Goal: Task Accomplishment & Management: Use online tool/utility

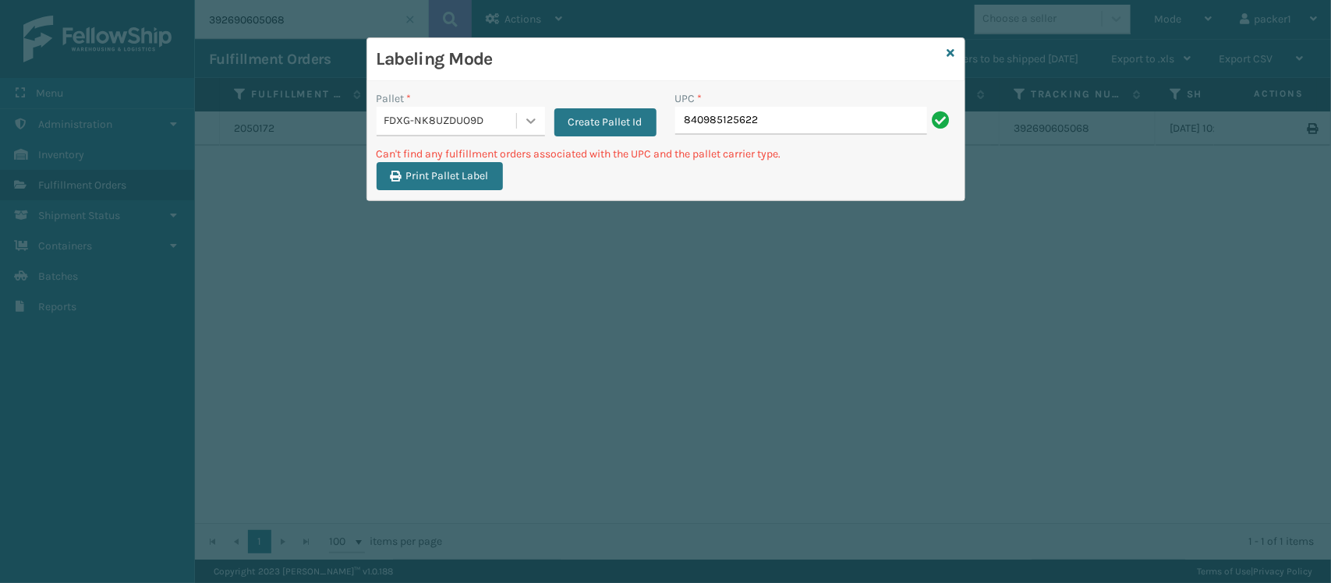
click at [517, 129] on div at bounding box center [531, 121] width 28 height 28
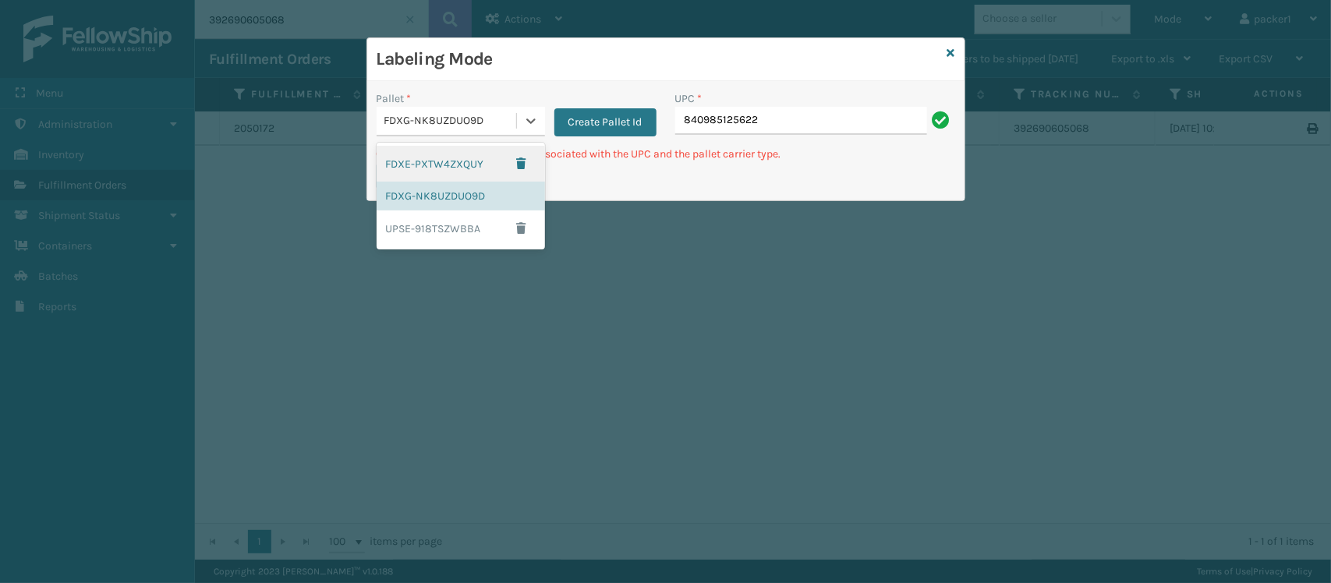
click at [477, 164] on div "FDXE-PXTW4ZXQUY" at bounding box center [461, 164] width 168 height 36
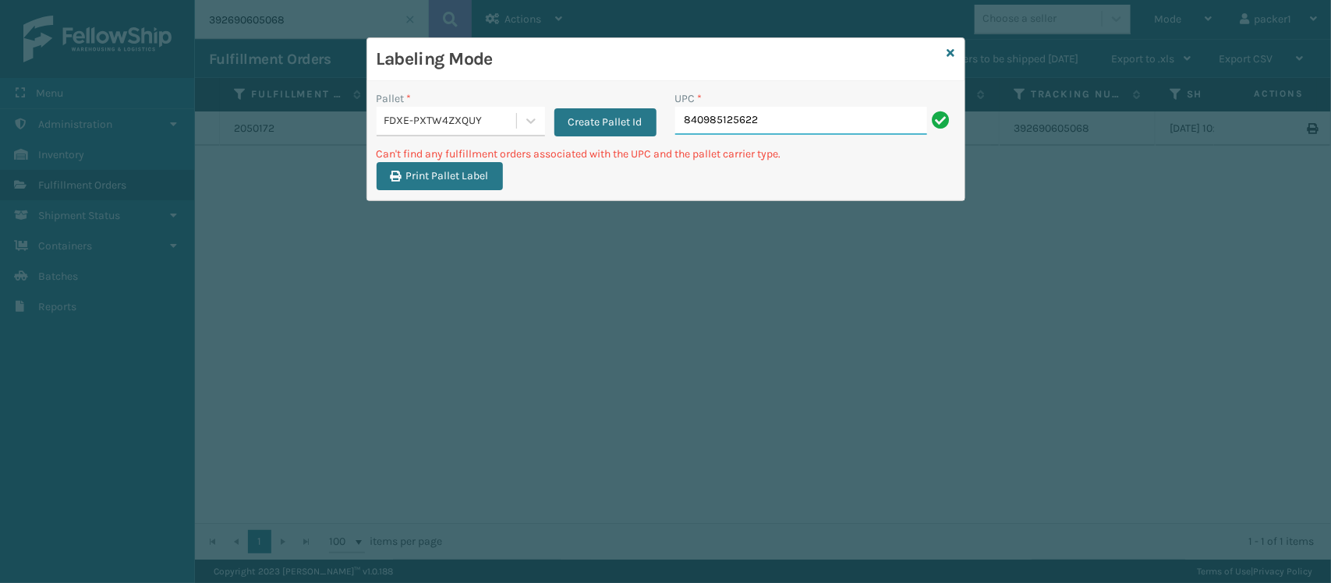
click at [804, 118] on input "840985125622" at bounding box center [801, 121] width 252 height 28
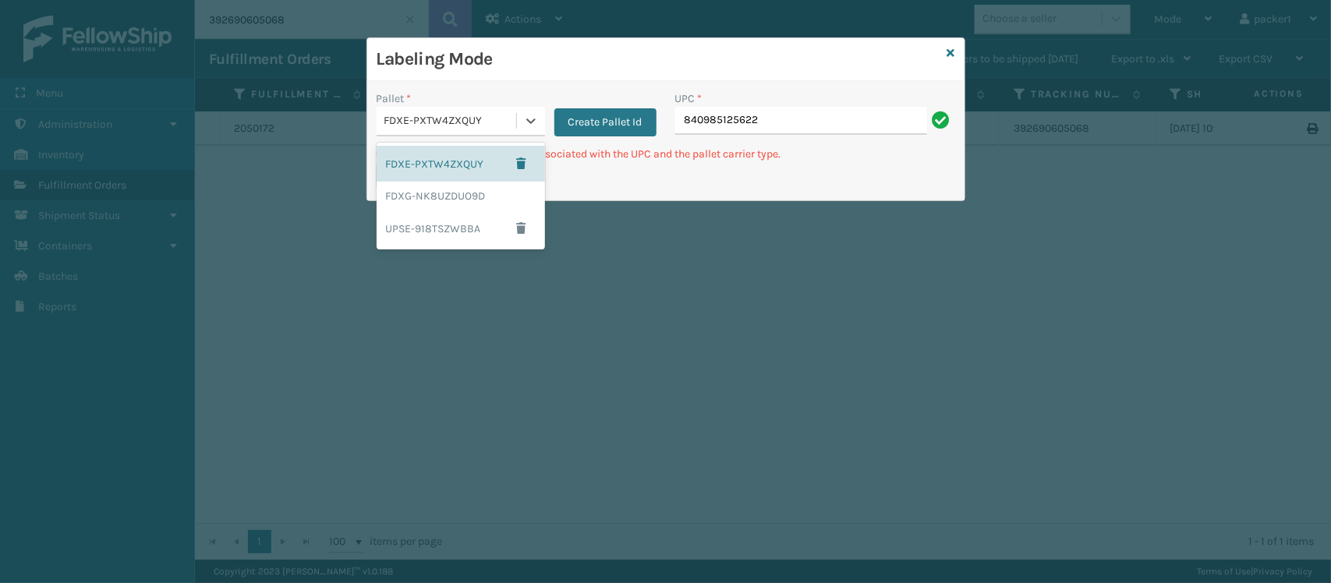
click at [414, 133] on div "FDXE-PXTW4ZXQUY" at bounding box center [447, 121] width 140 height 26
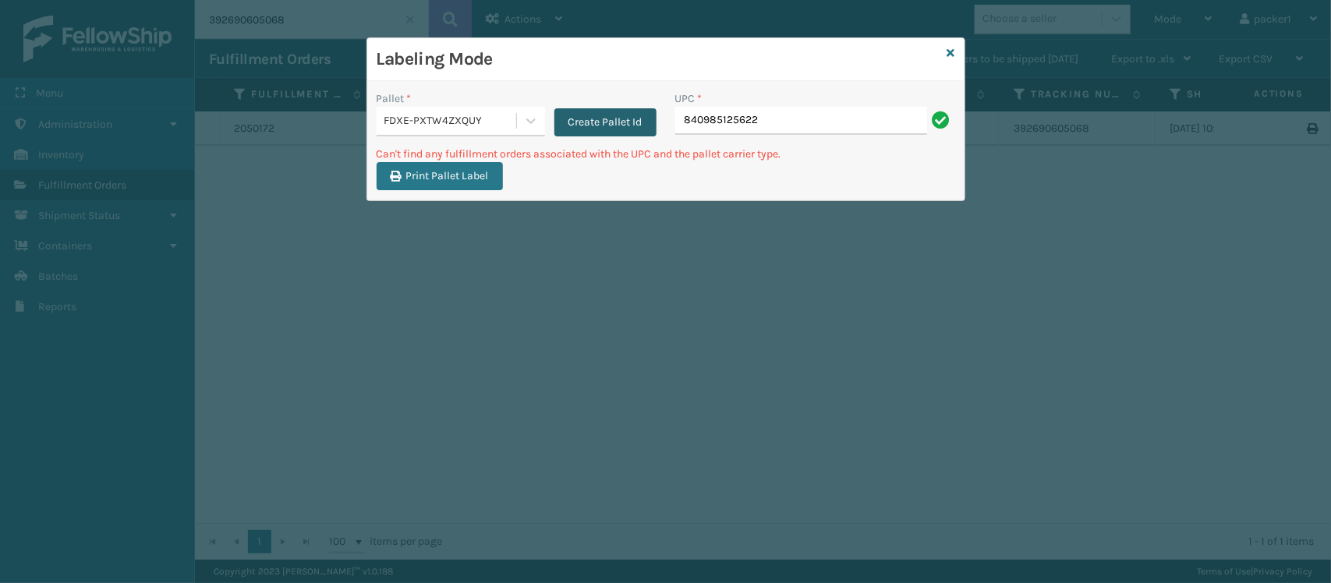
click at [624, 131] on button "Create Pallet Id" at bounding box center [605, 122] width 102 height 28
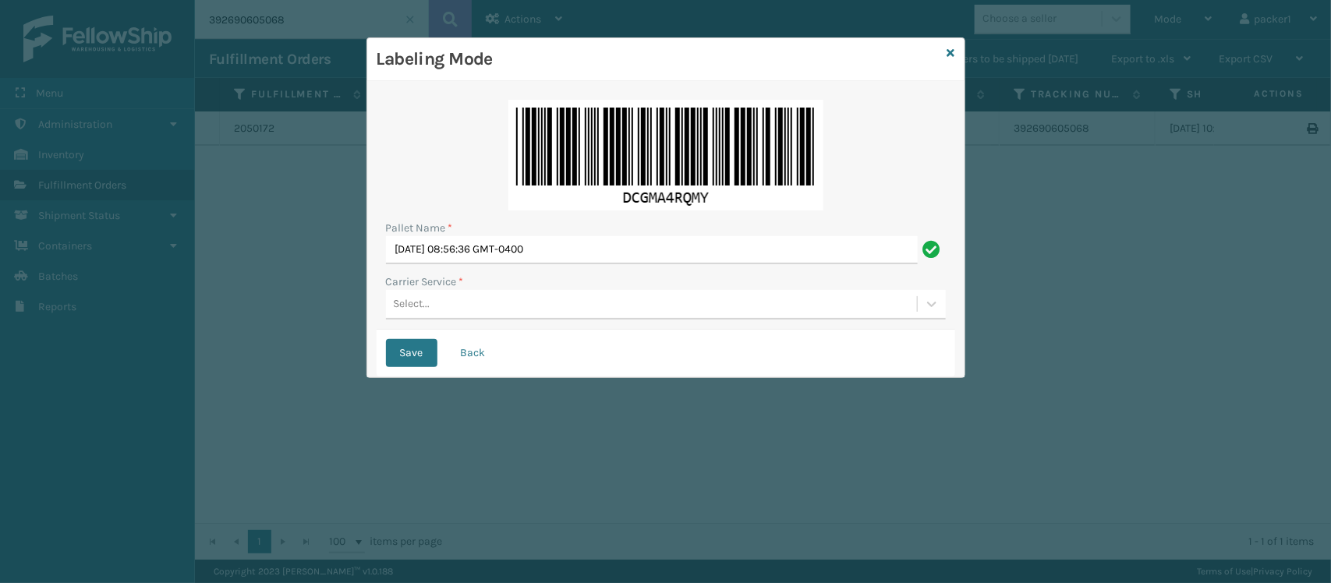
click at [546, 320] on div "Select..." at bounding box center [666, 305] width 560 height 30
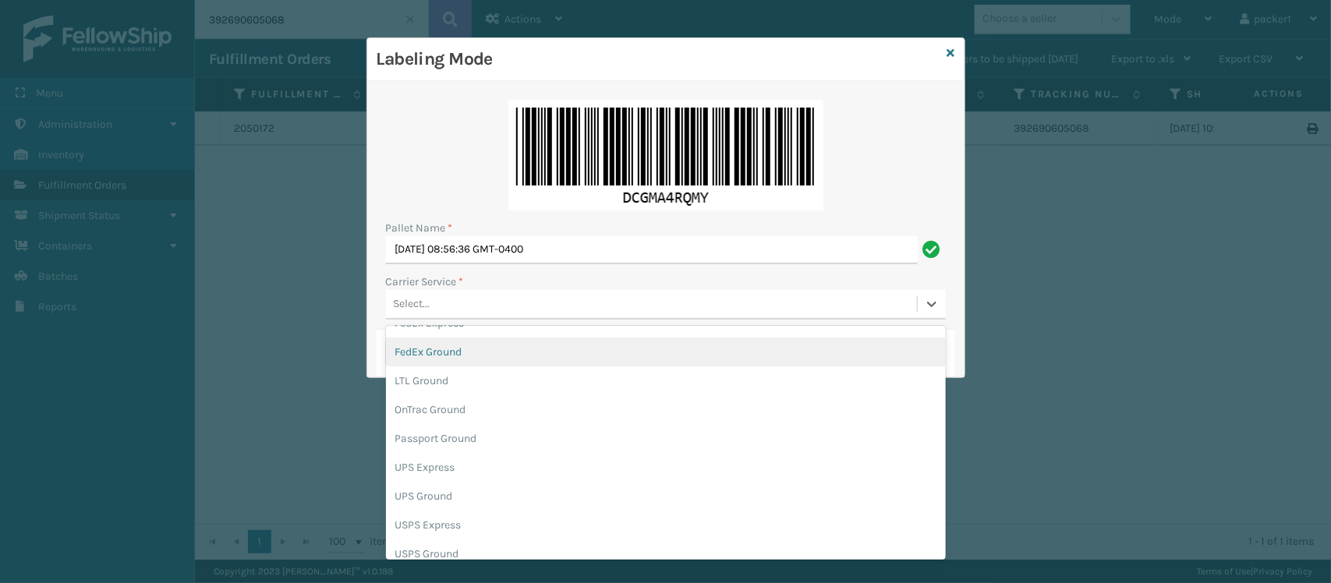
scroll to position [88, 0]
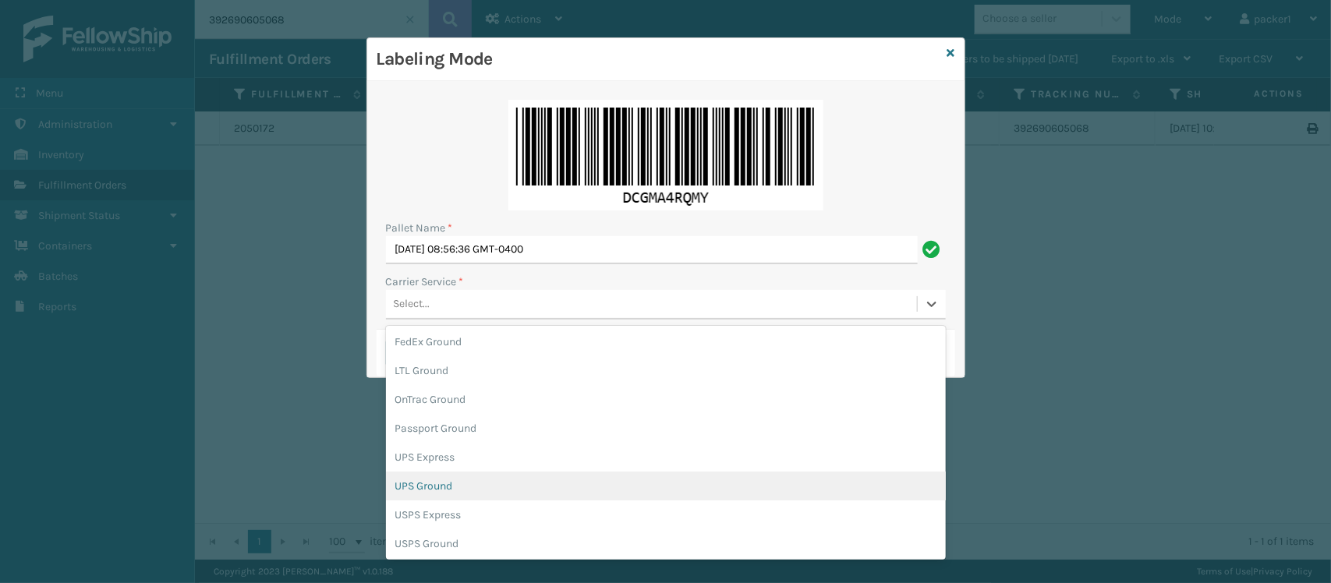
click at [698, 487] on div "UPS Ground" at bounding box center [666, 486] width 560 height 29
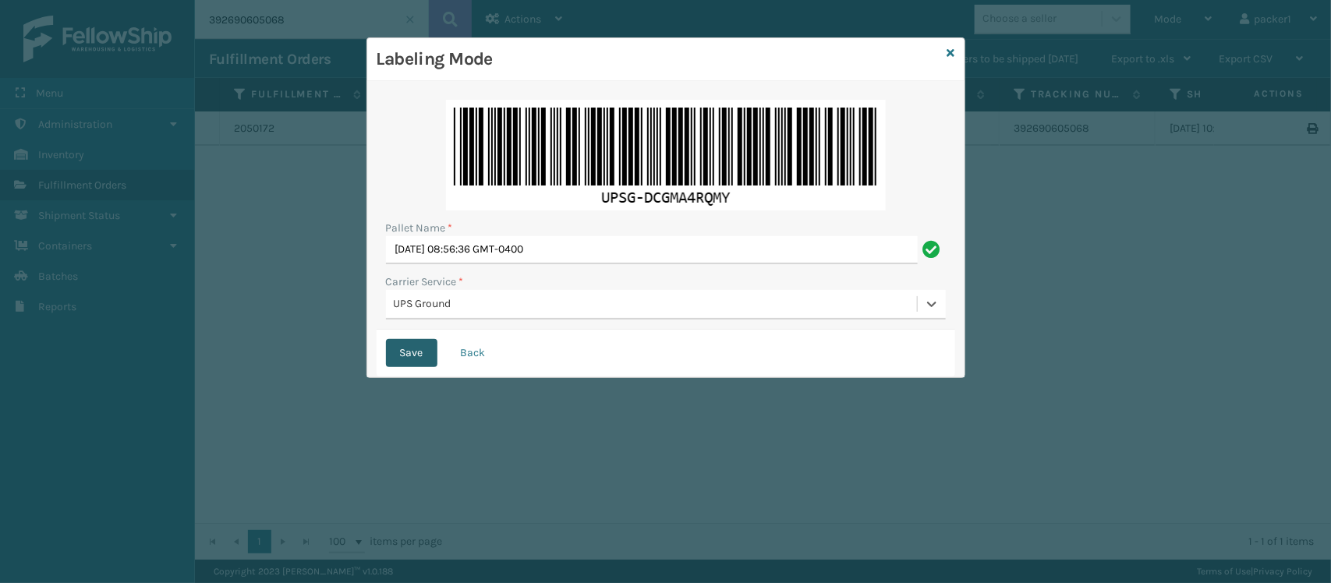
click at [403, 349] on button "Save" at bounding box center [411, 353] width 51 height 28
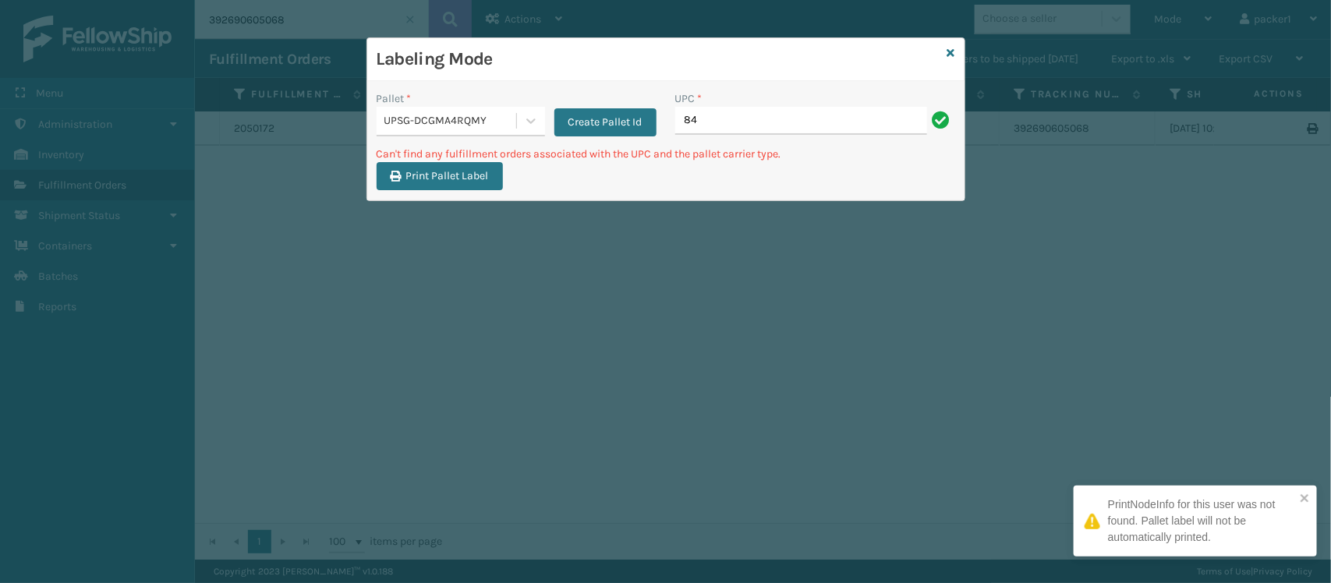
type input "8"
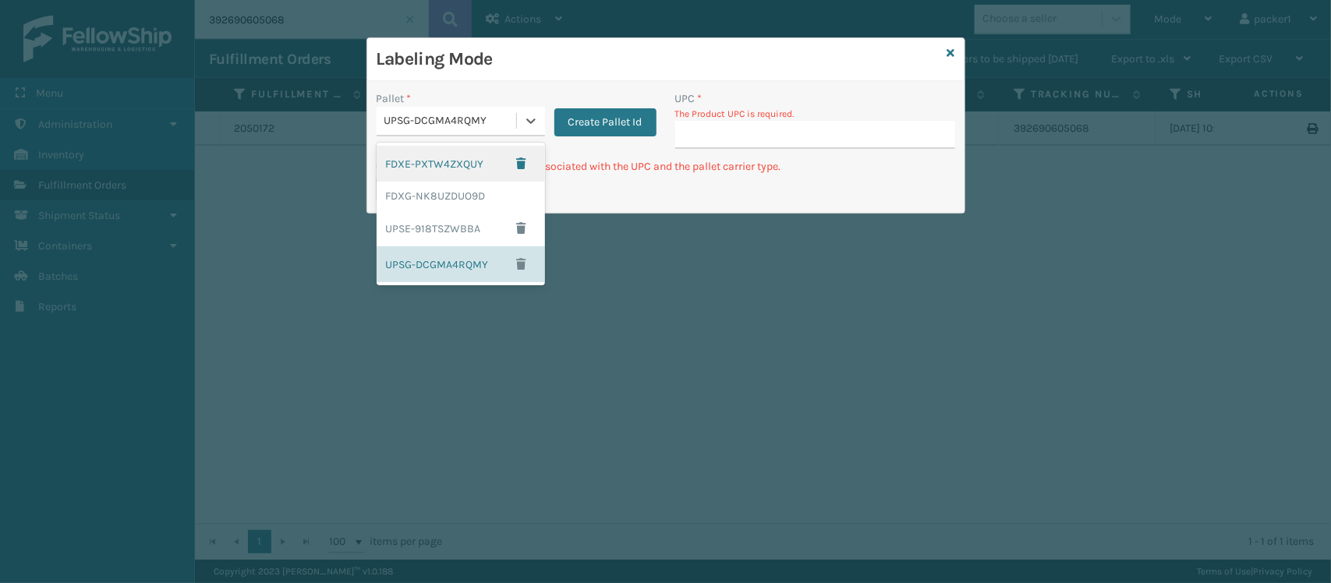
click at [402, 136] on div "UPSG-DCGMA4RQMY" at bounding box center [461, 122] width 168 height 30
click at [407, 186] on div "FDXG-NK8UZDUO9D" at bounding box center [461, 196] width 168 height 29
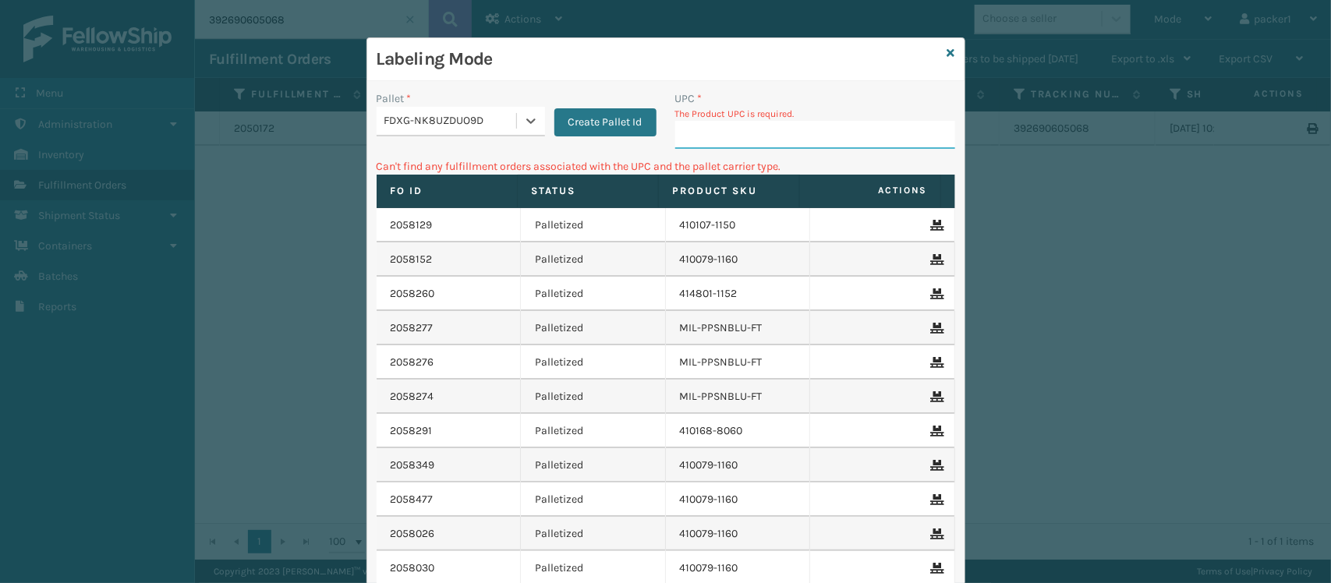
click at [721, 136] on input "UPC *" at bounding box center [815, 135] width 280 height 28
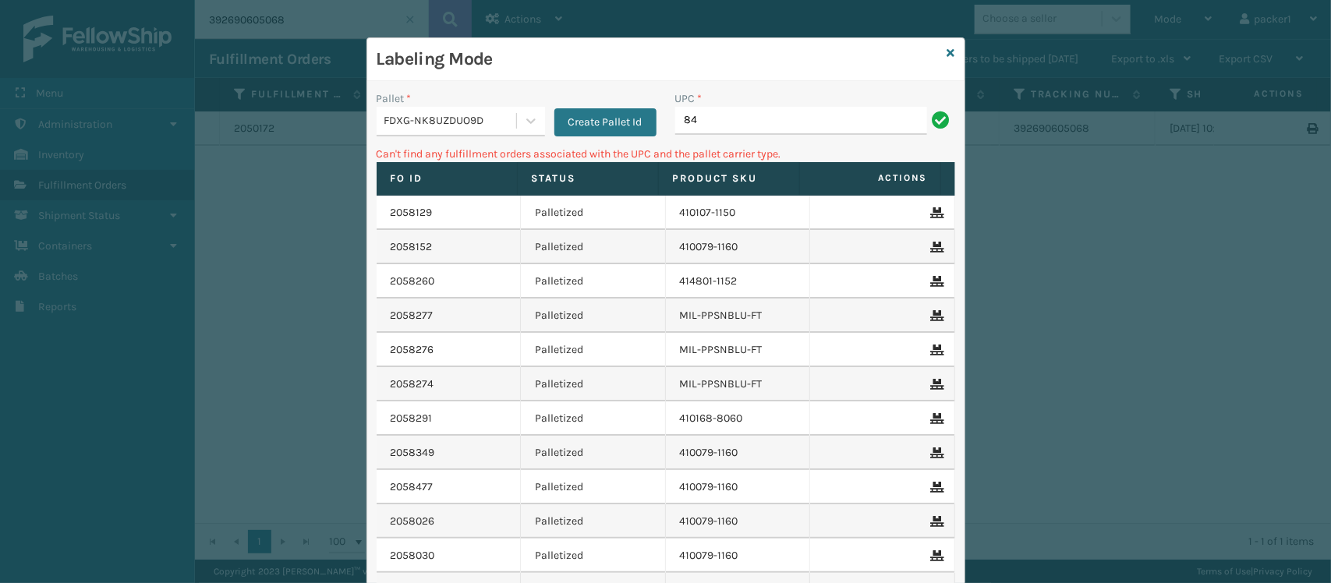
type input "8"
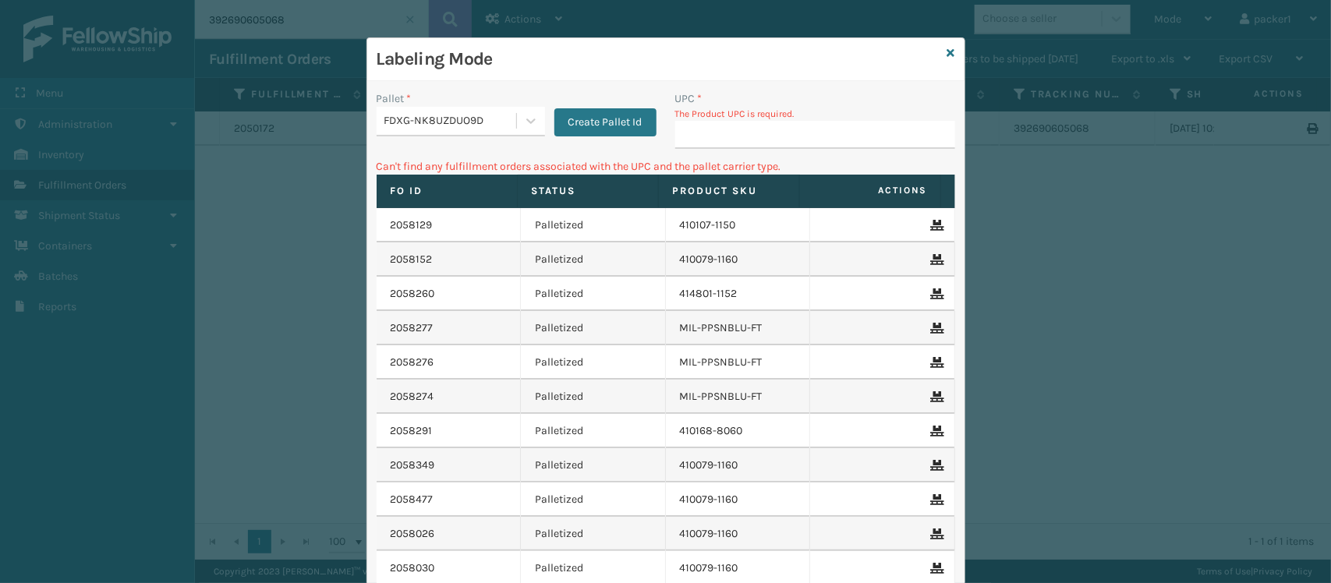
click at [730, 147] on input "UPC *" at bounding box center [815, 135] width 280 height 28
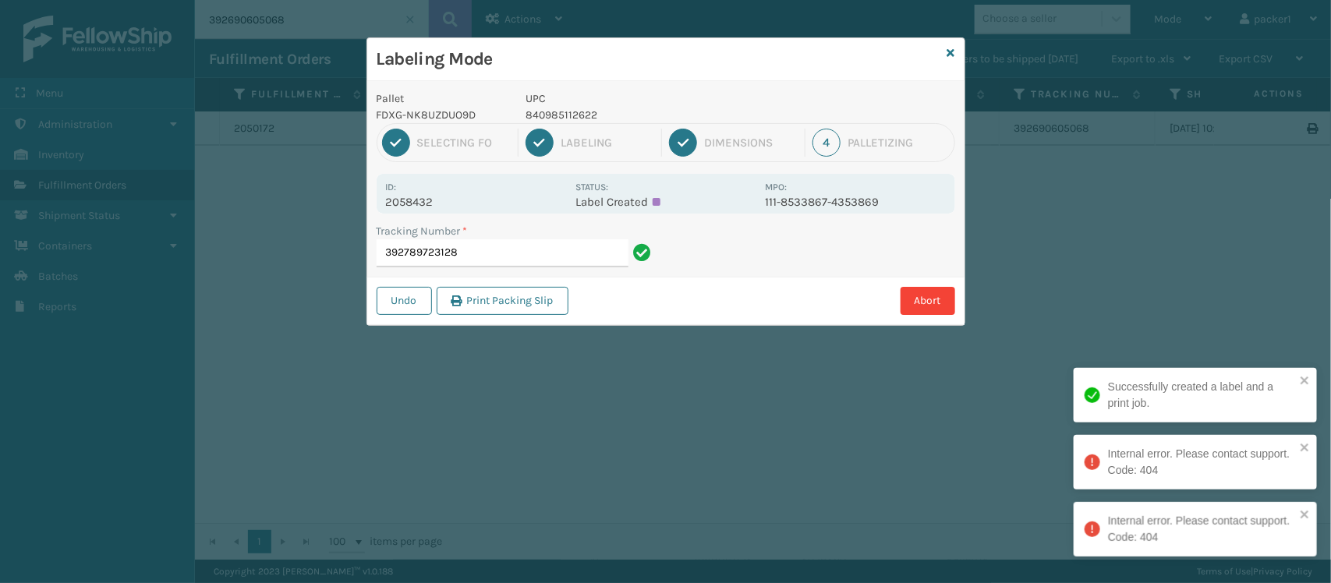
type input "392789723128"
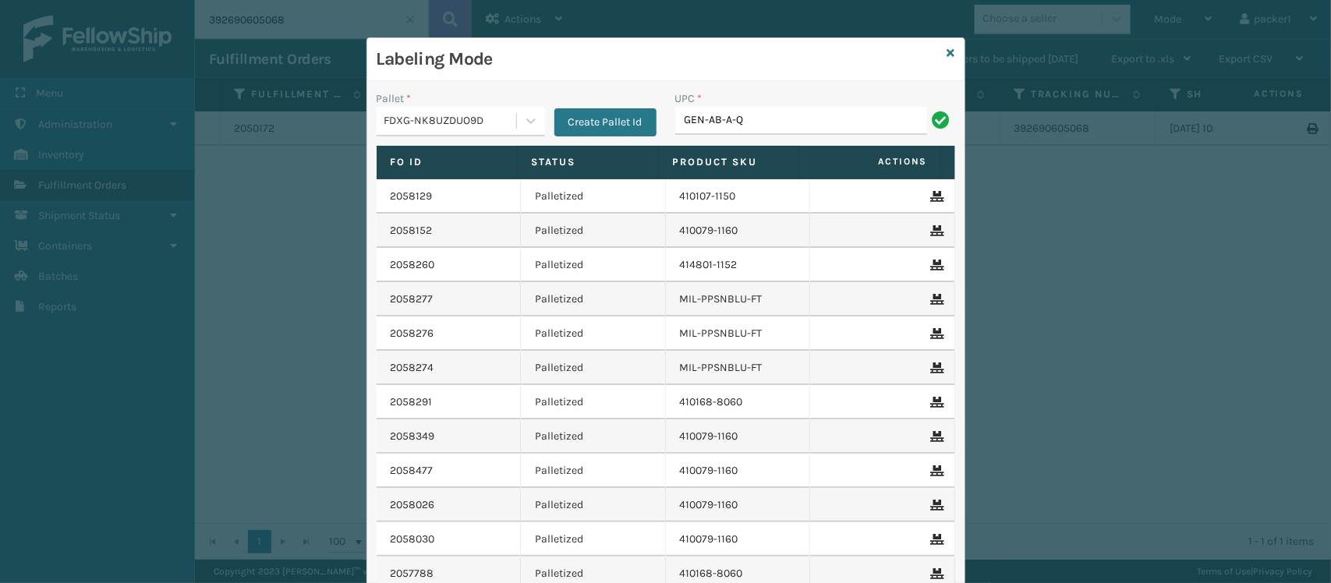
type input "GEN-AB-A-Q"
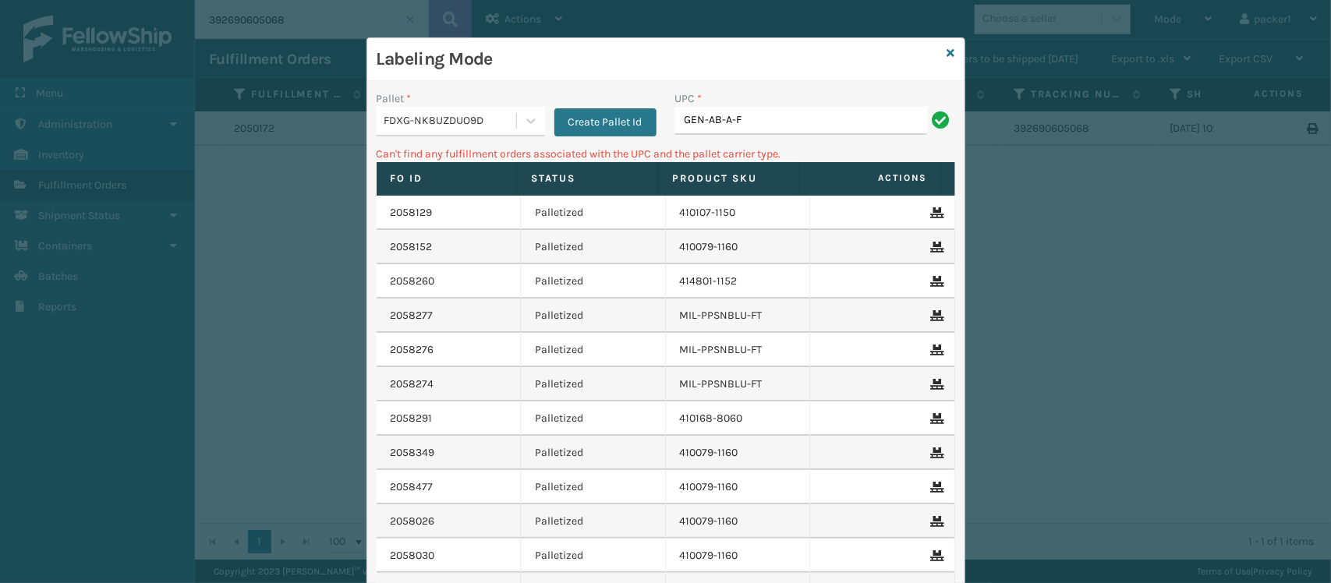
type input "GEN-AB-A-F"
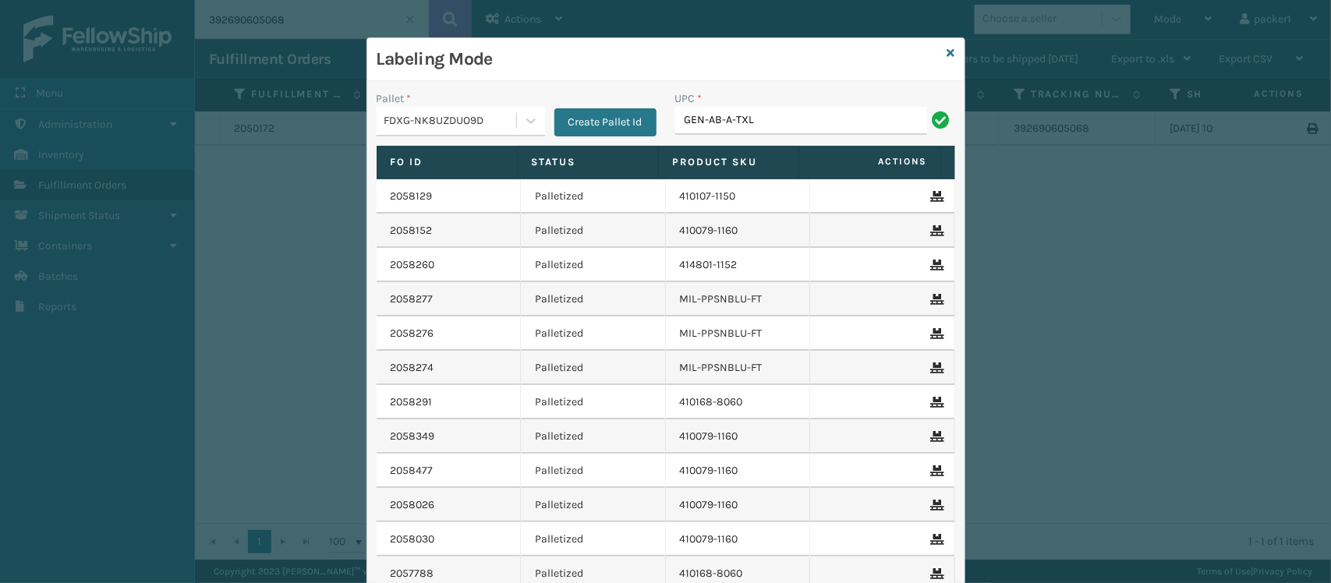
type input "GEN-AB-A-TXL"
type input "410168-8060"
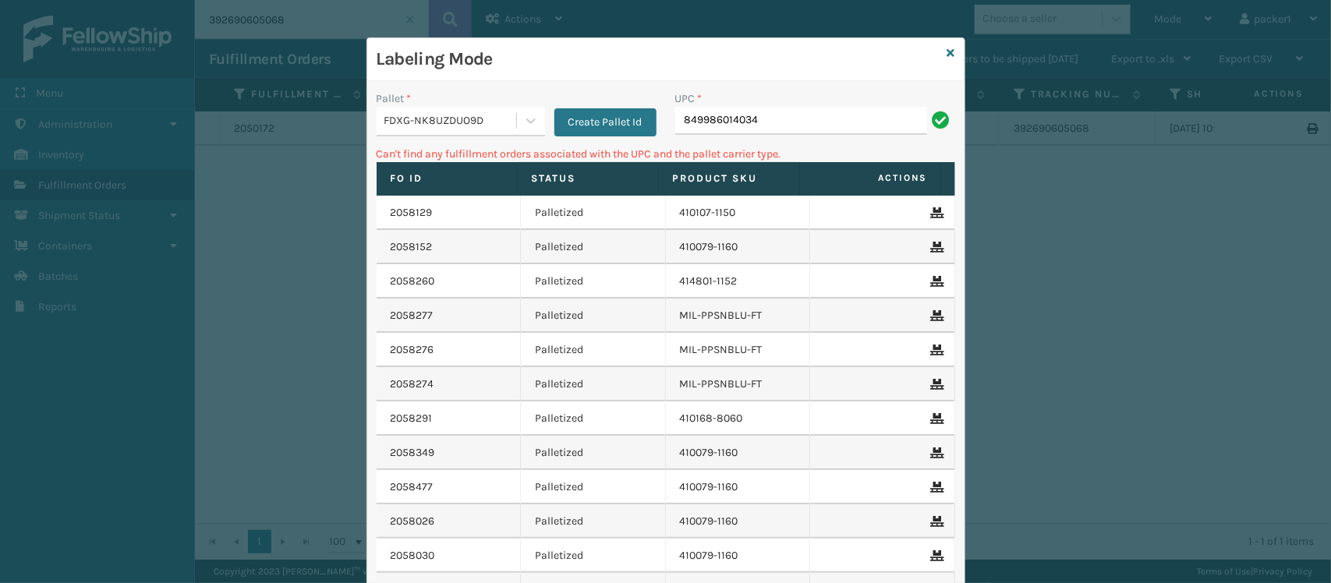
click at [422, 123] on div "FDXG-NK8UZDUO9D" at bounding box center [450, 121] width 133 height 16
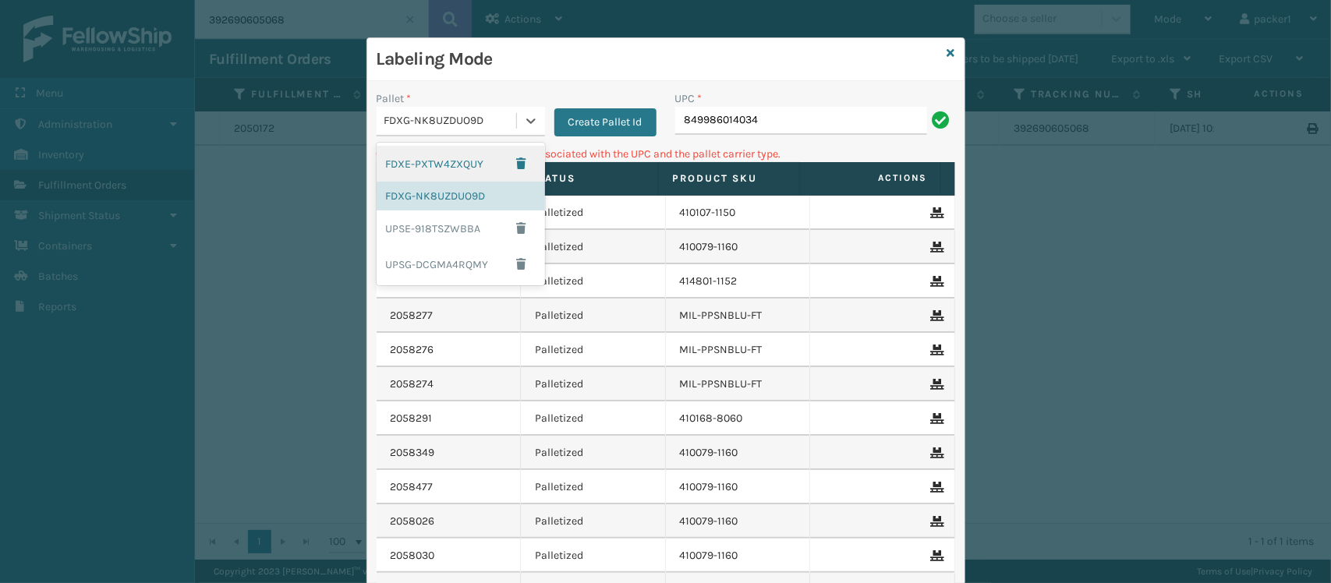
click at [398, 161] on div "FDXE-PXTW4ZXQUY" at bounding box center [461, 164] width 168 height 36
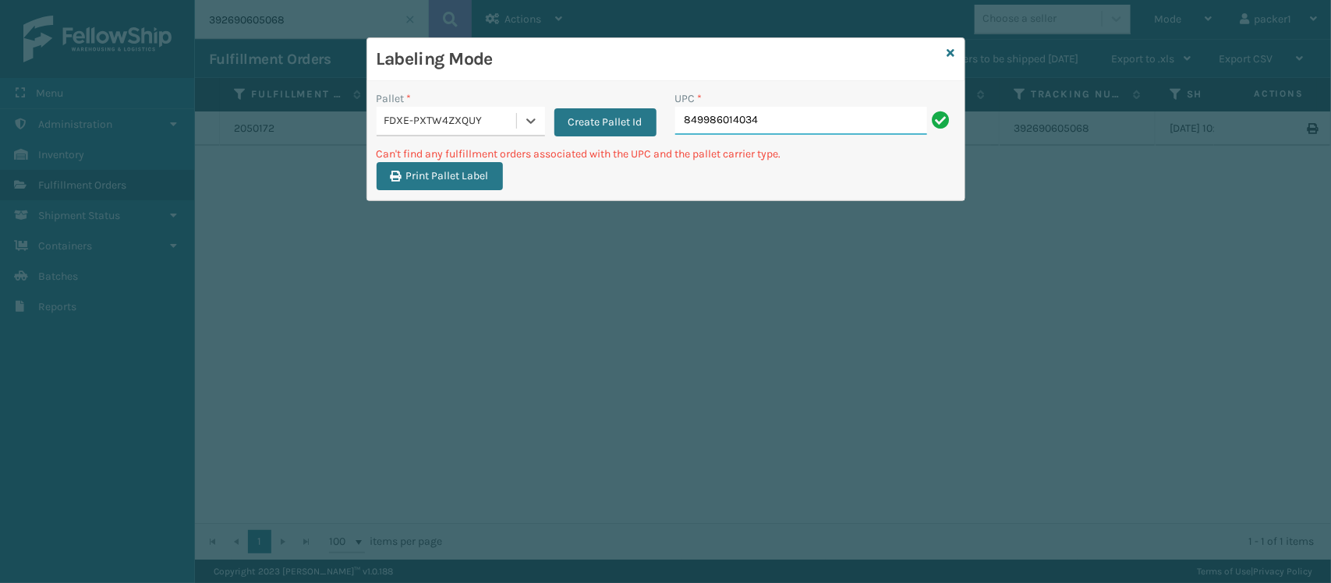
click at [737, 114] on input "849986014034" at bounding box center [801, 121] width 252 height 28
type input "8"
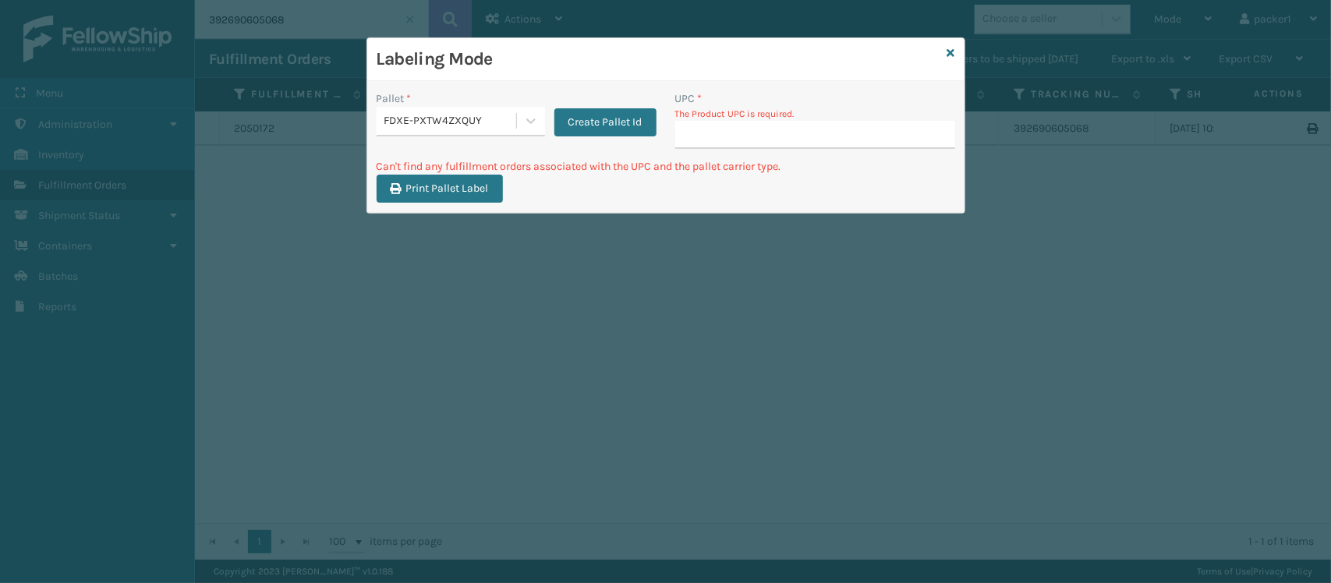
click at [497, 118] on div "FDXE-PXTW4ZXQUY" at bounding box center [450, 121] width 133 height 16
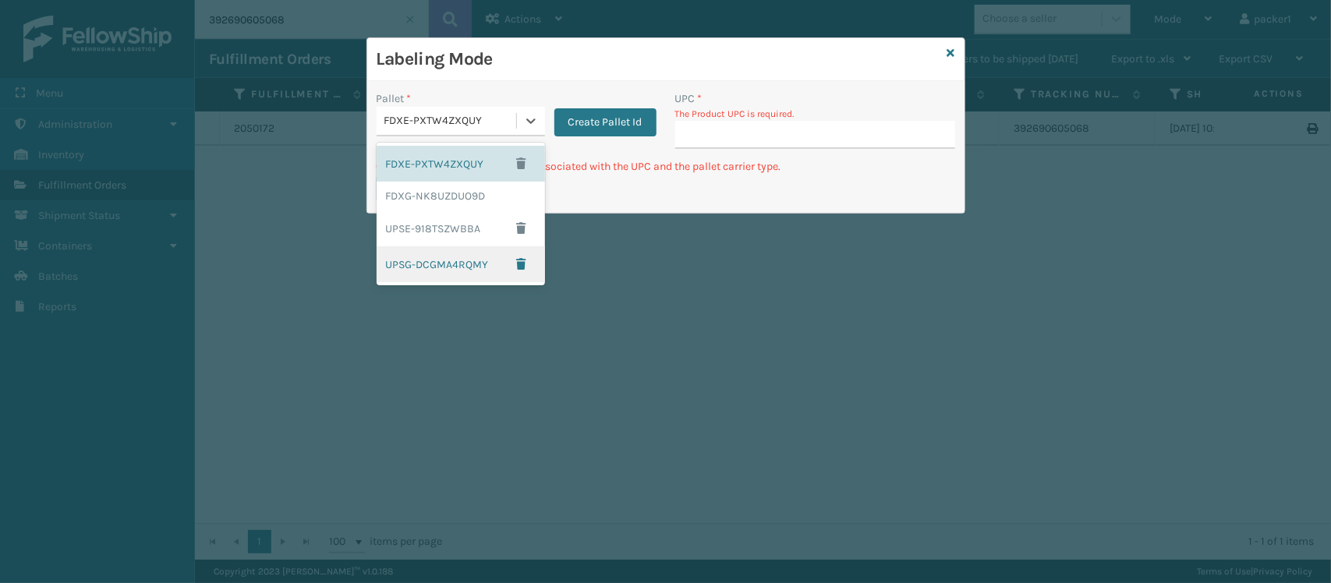
click at [445, 265] on div "UPSG-DCGMA4RQMY" at bounding box center [461, 264] width 168 height 36
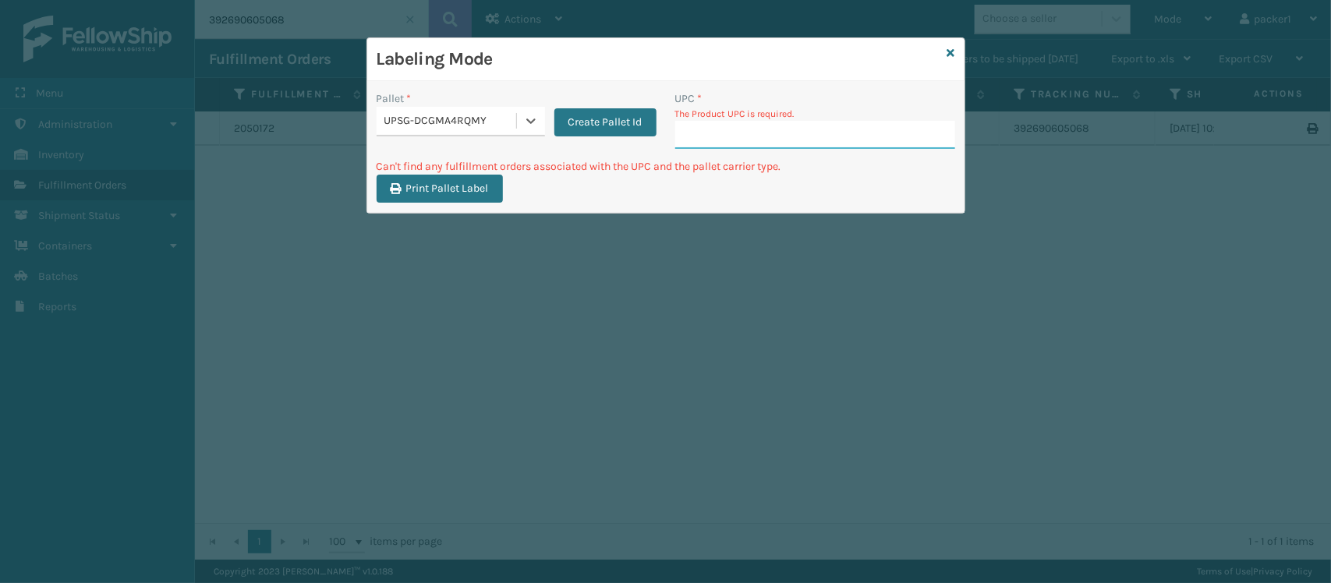
click at [718, 137] on input "UPC *" at bounding box center [815, 135] width 280 height 28
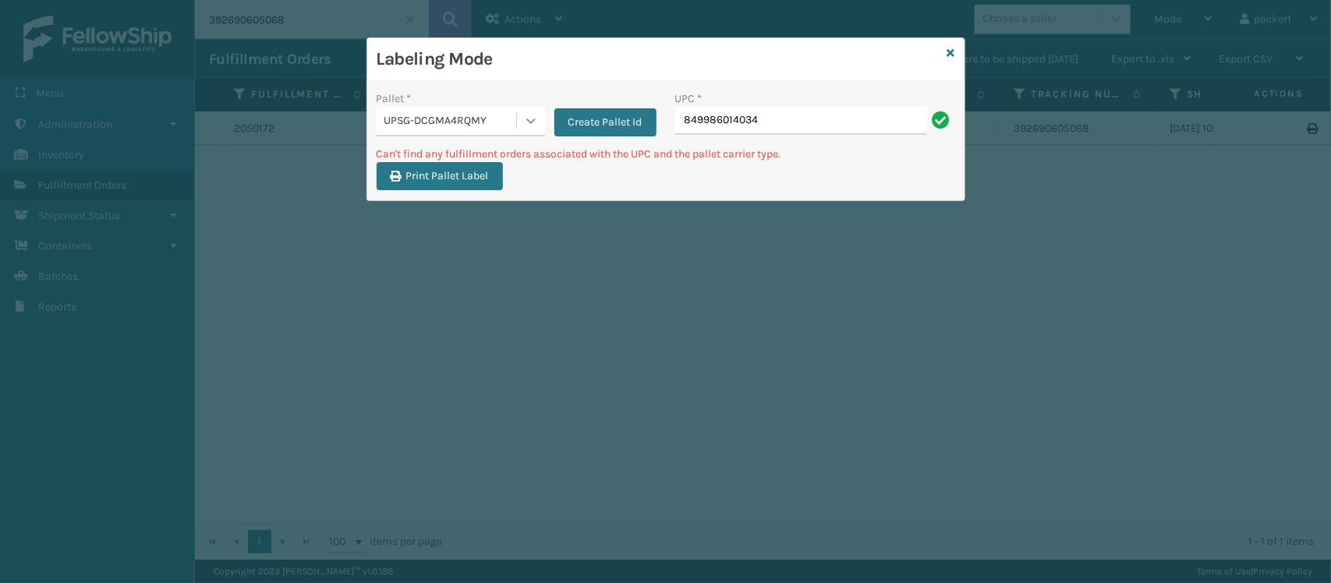
click at [519, 117] on div at bounding box center [531, 121] width 28 height 28
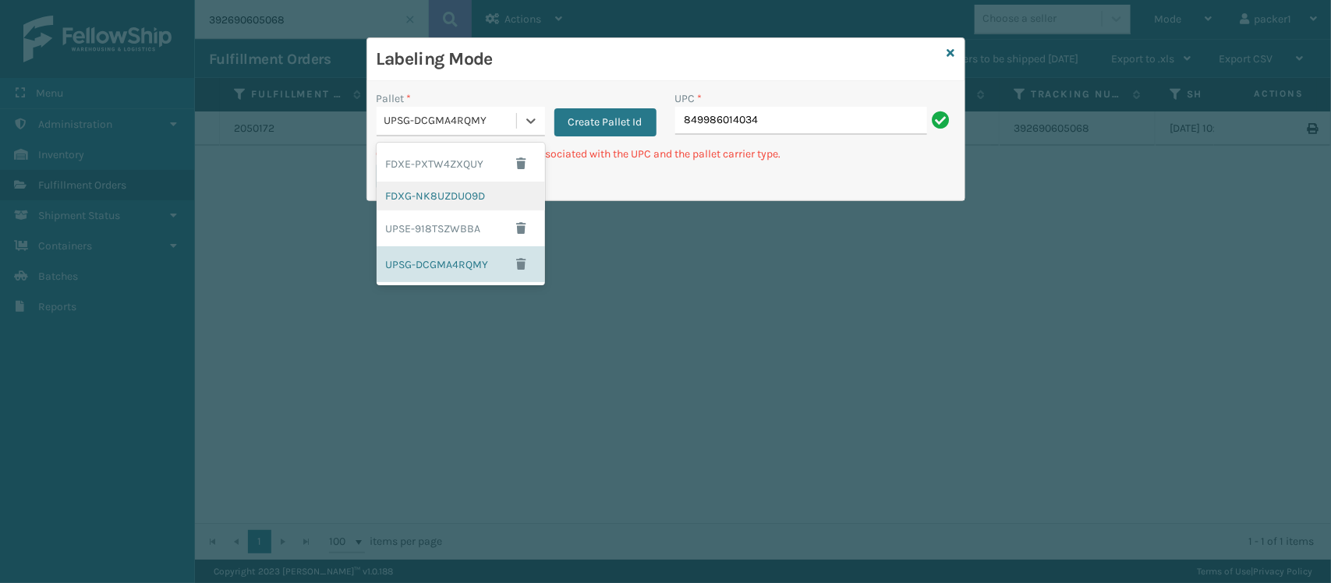
click at [462, 209] on div "FDXG-NK8UZDUO9D" at bounding box center [461, 196] width 168 height 29
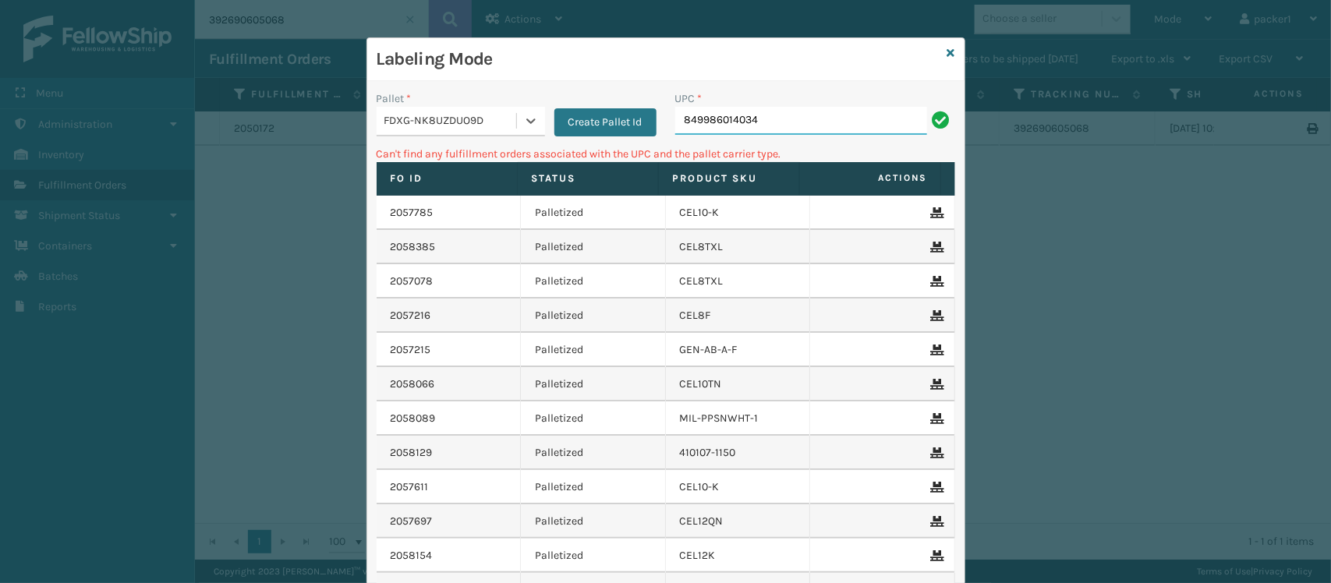
click at [782, 118] on input "849986014034" at bounding box center [801, 121] width 252 height 28
type input "8"
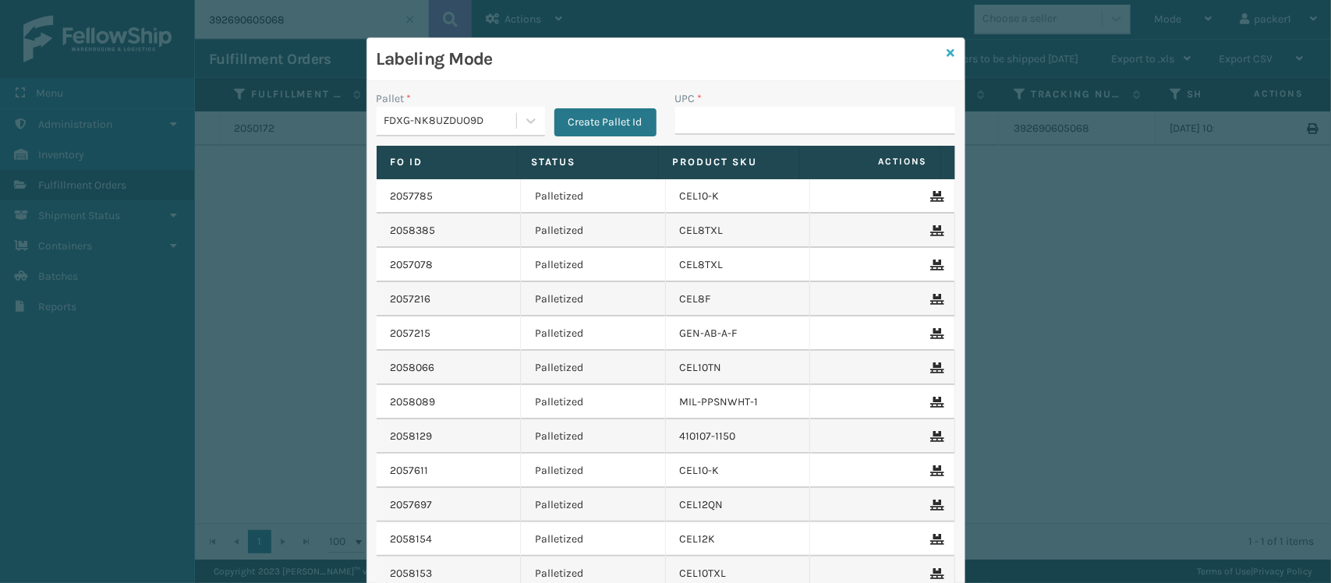
click at [947, 51] on icon at bounding box center [951, 53] width 8 height 11
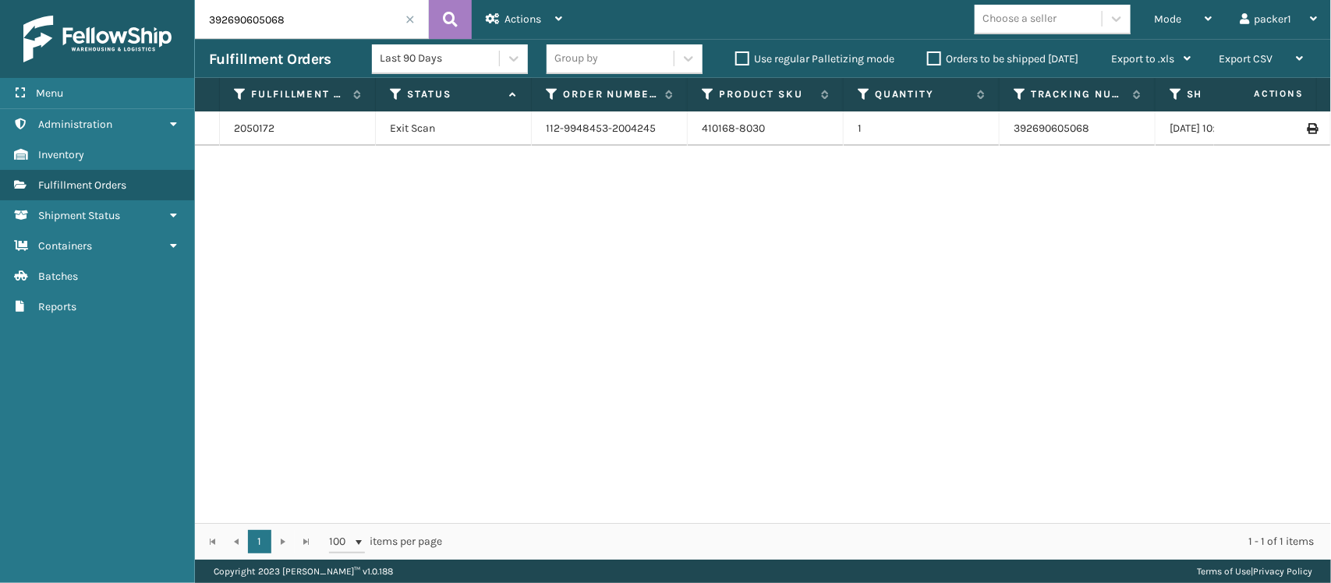
click at [411, 24] on input "392690605068" at bounding box center [312, 19] width 234 height 39
click at [411, 16] on span at bounding box center [409, 19] width 9 height 9
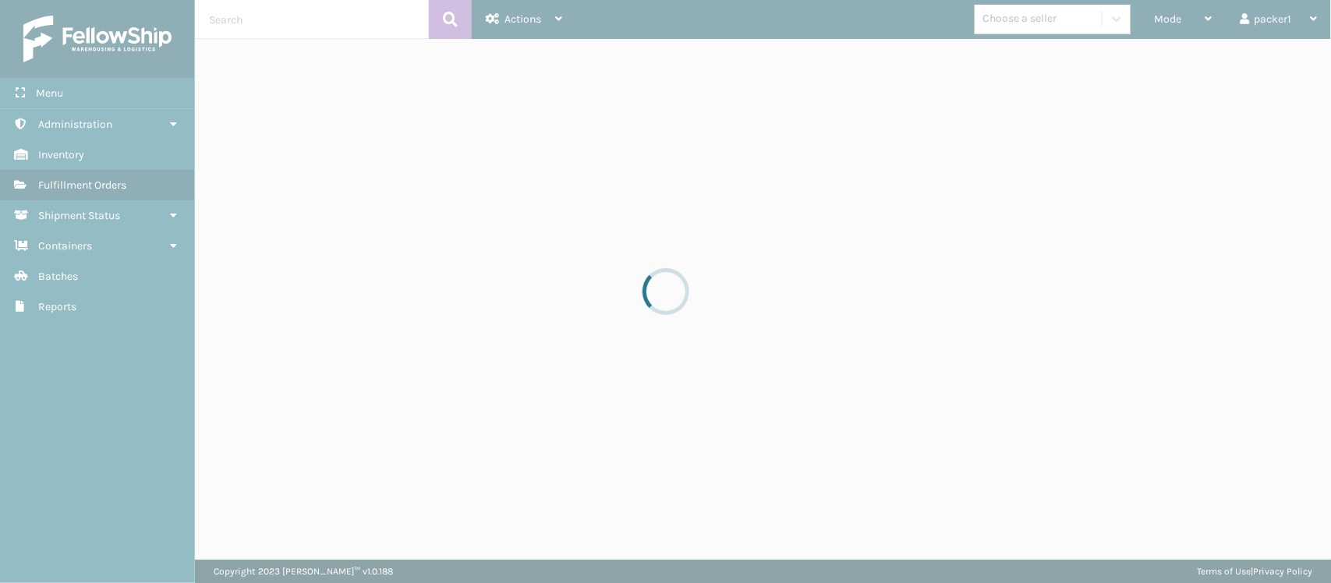
click at [390, 21] on div at bounding box center [665, 291] width 1331 height 583
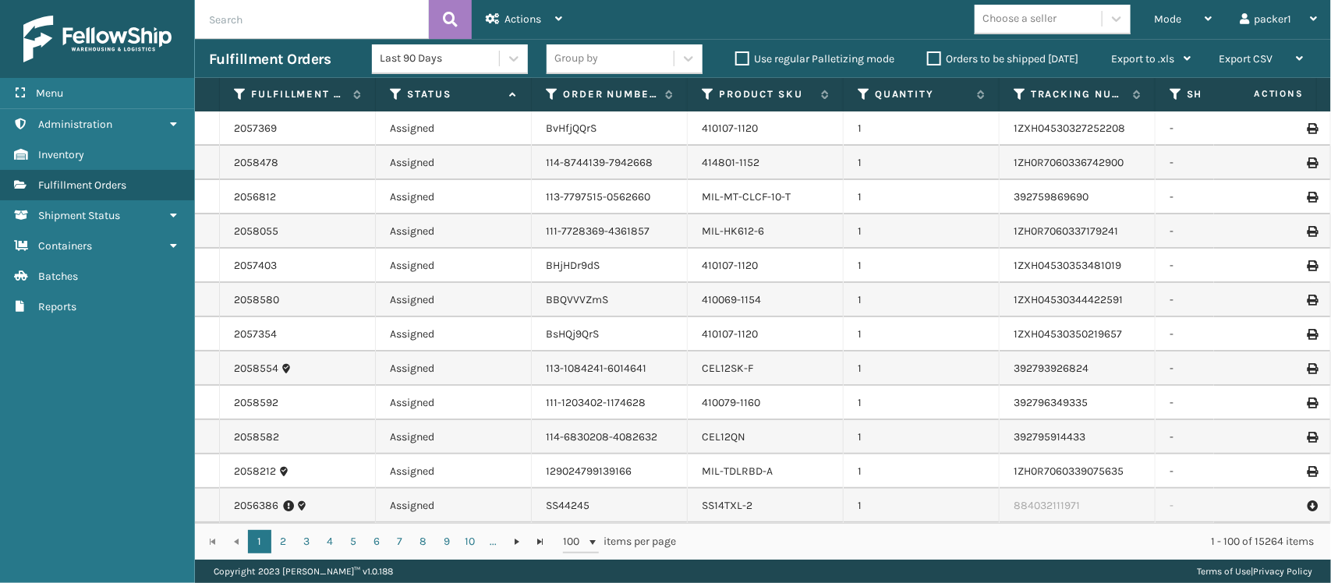
click at [384, 28] on input "text" at bounding box center [312, 19] width 234 height 39
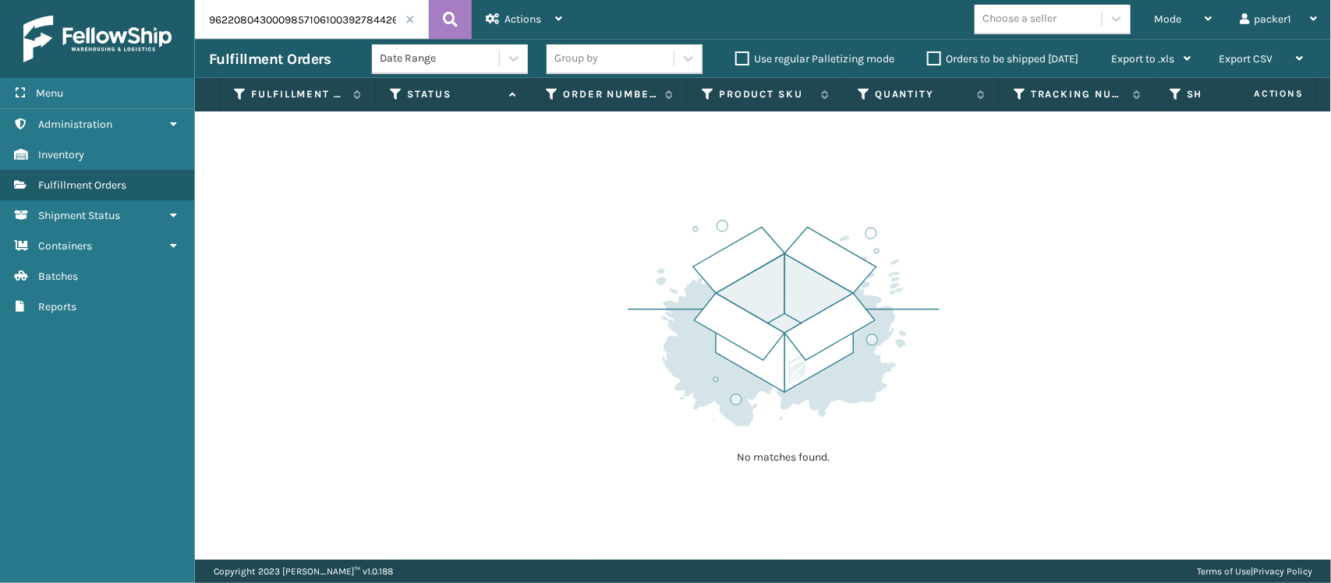
drag, startPoint x: 320, startPoint y: 24, endPoint x: 160, endPoint y: 12, distance: 160.3
click at [160, 0] on div "Menu Administration Inventory Fulfillment Orders Shipment Status Containers Bat…" at bounding box center [665, 0] width 1331 height 0
type input "392784426252"
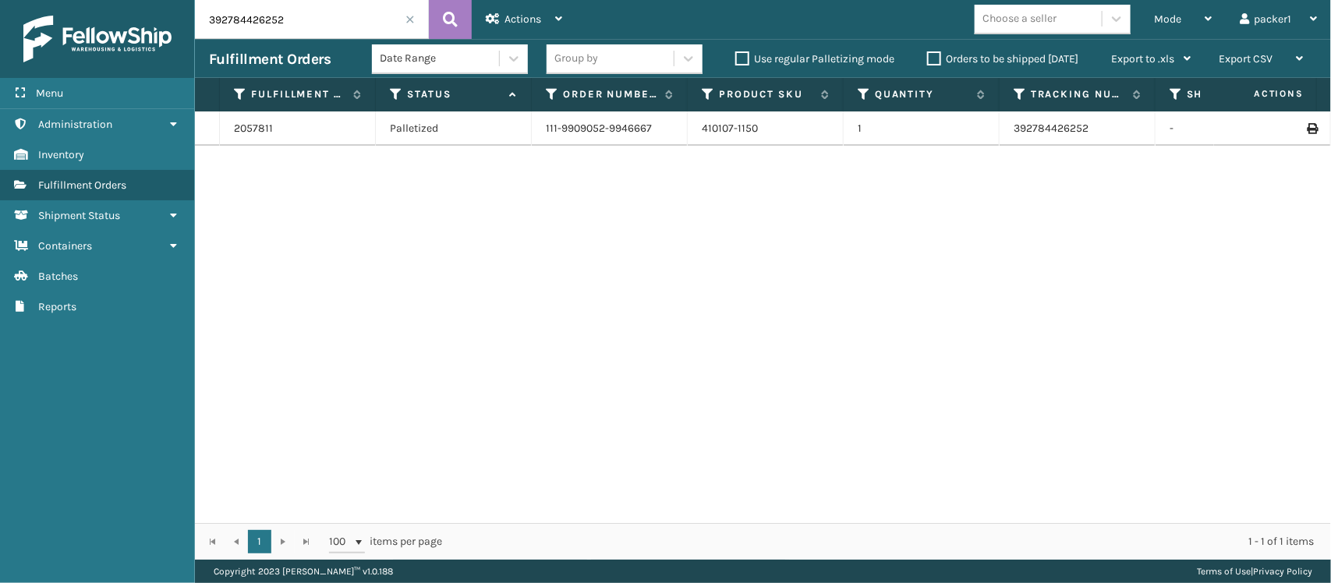
drag, startPoint x: 320, startPoint y: 26, endPoint x: 309, endPoint y: 27, distance: 11.0
click at [309, 27] on input "392784426252" at bounding box center [312, 19] width 234 height 39
drag, startPoint x: 309, startPoint y: 27, endPoint x: 0, endPoint y: 78, distance: 313.6
click at [0, 0] on div "Menu Administration Inventory Fulfillment Orders Shipment Status Containers Bat…" at bounding box center [665, 0] width 1331 height 0
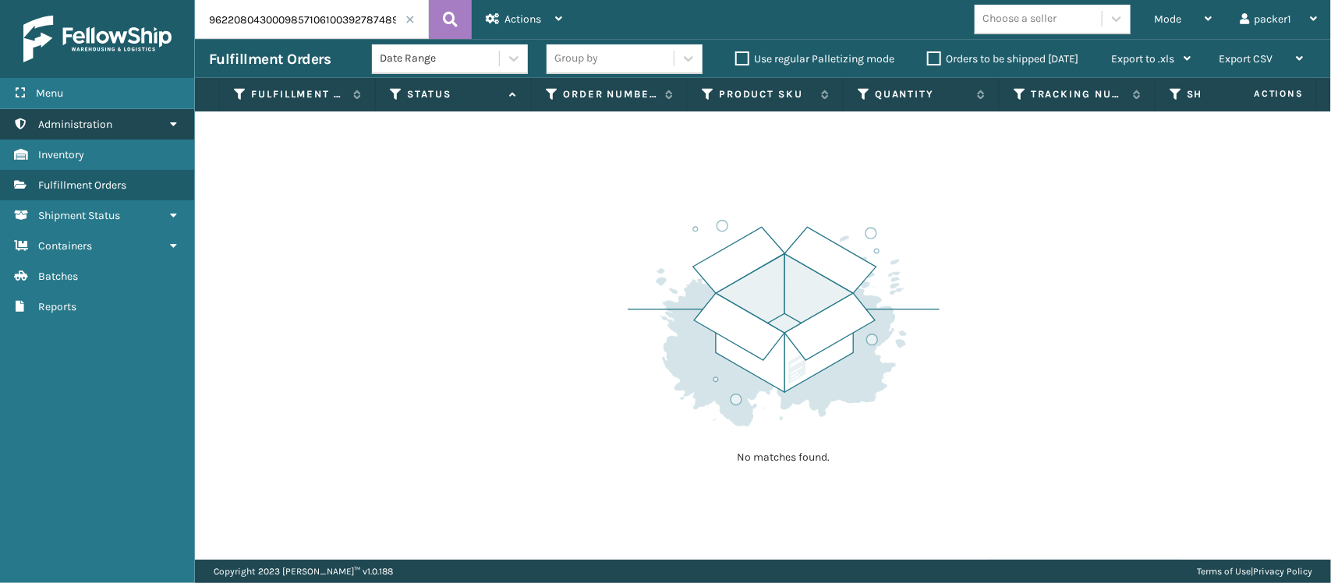
drag, startPoint x: 327, startPoint y: 22, endPoint x: 92, endPoint y: 115, distance: 253.1
click at [92, 0] on div "Menu Administration Inventory Fulfillment Orders Shipment Status Containers Bat…" at bounding box center [665, 0] width 1331 height 0
type input "392787489418"
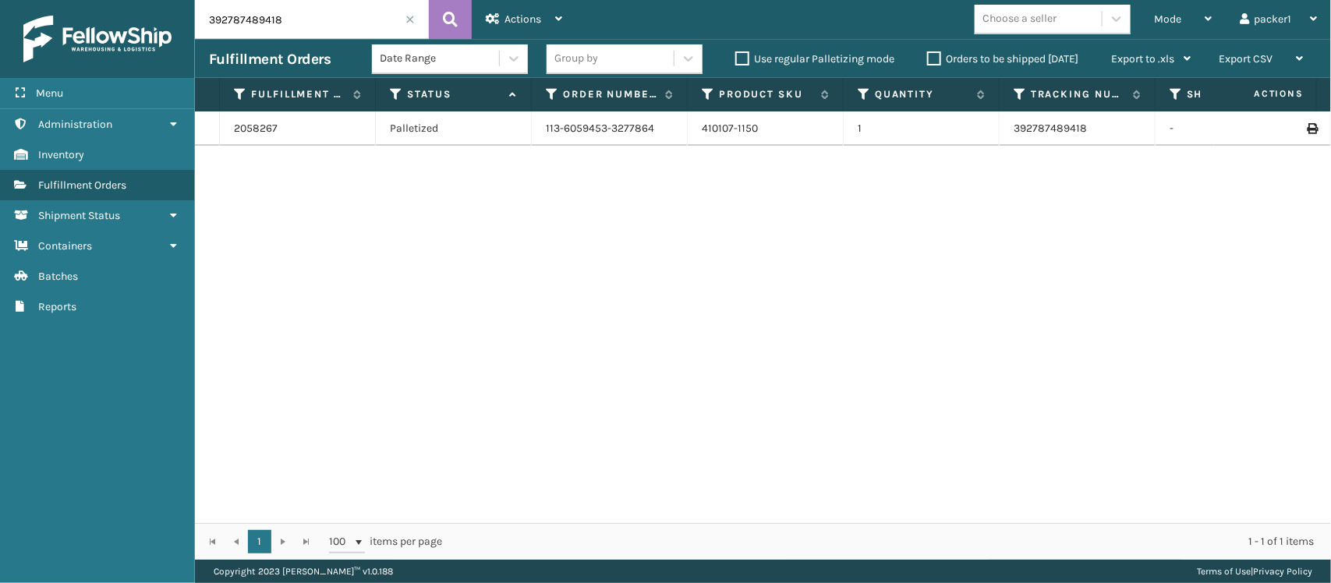
drag, startPoint x: 318, startPoint y: 2, endPoint x: 107, endPoint y: -6, distance: 211.4
click at [107, 0] on html "Menu Administration Inventory Fulfillment Orders Shipment Status Containers Bat…" at bounding box center [665, 291] width 1331 height 583
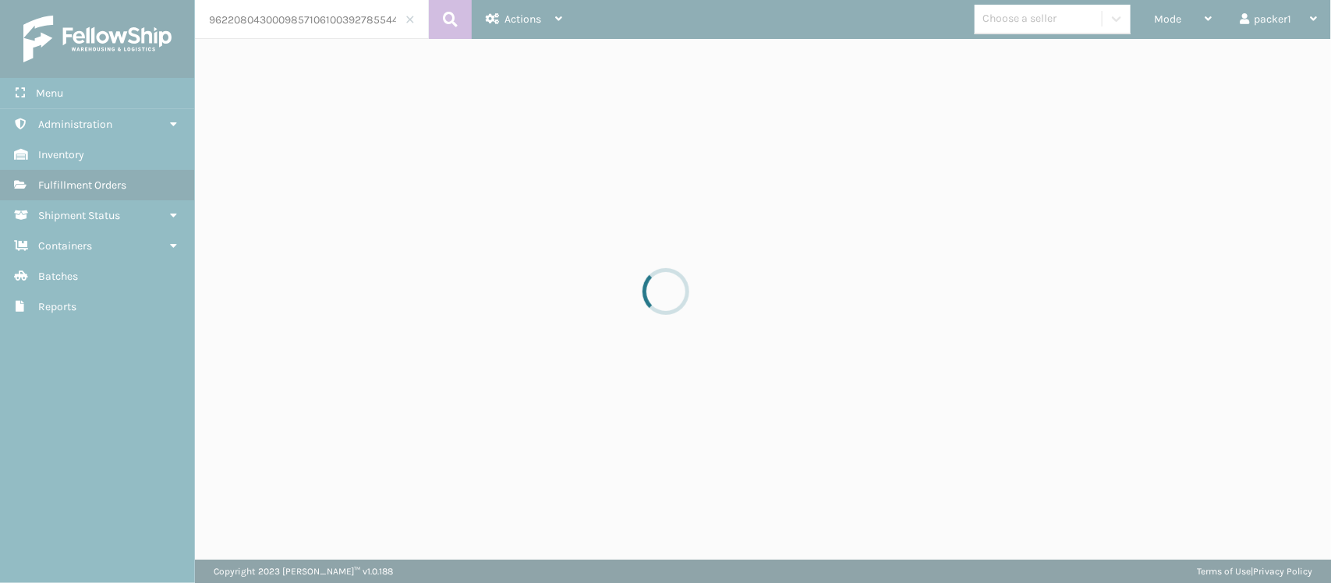
scroll to position [0, 17]
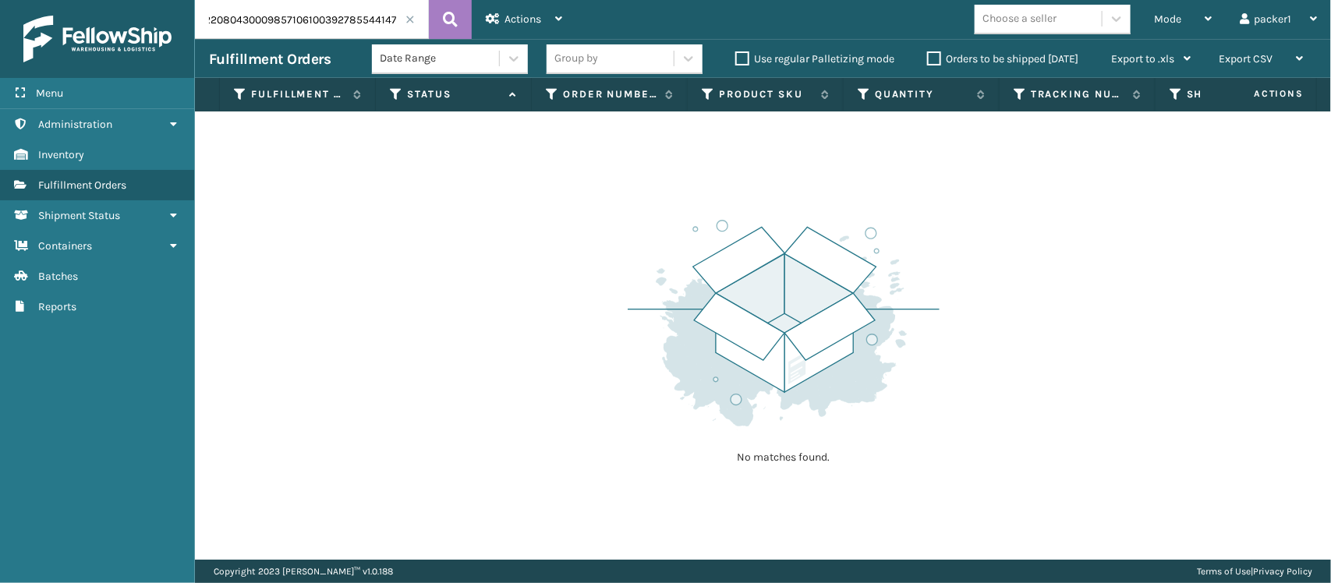
click at [327, 28] on input "9622080430009857106100392785544147" at bounding box center [312, 19] width 234 height 39
drag, startPoint x: 326, startPoint y: 28, endPoint x: 225, endPoint y: 30, distance: 101.4
click at [225, 30] on input "9622080430009857106100392785544147" at bounding box center [312, 19] width 234 height 39
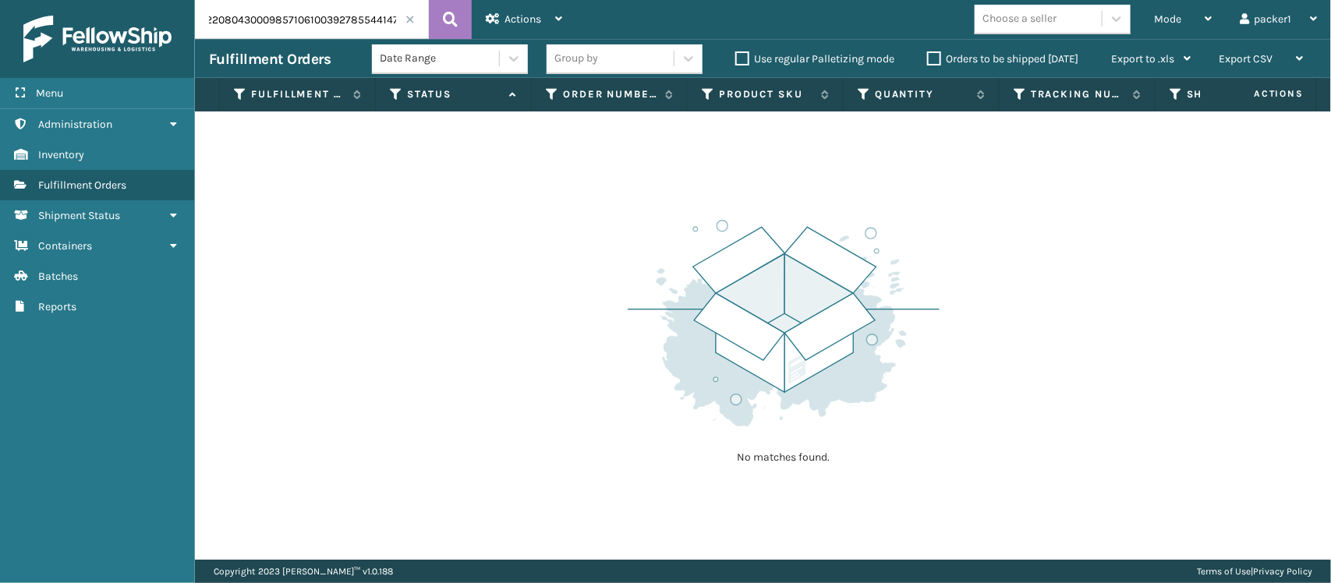
click at [326, 23] on input "9622080430009857106100392785544147" at bounding box center [312, 19] width 234 height 39
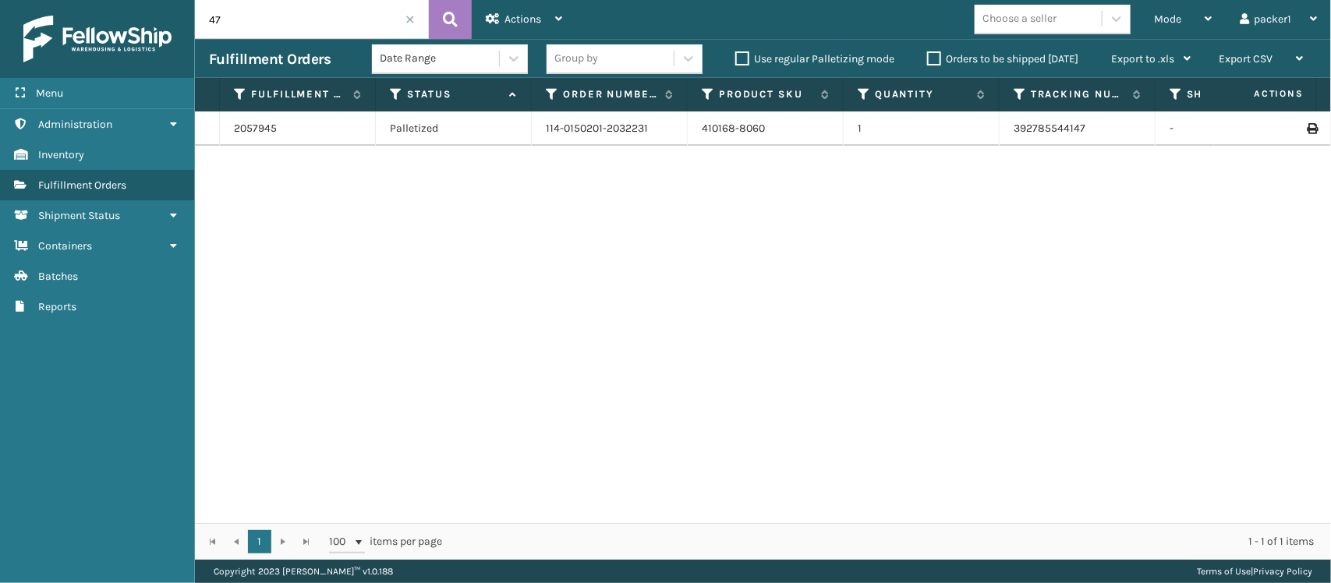
type input "7"
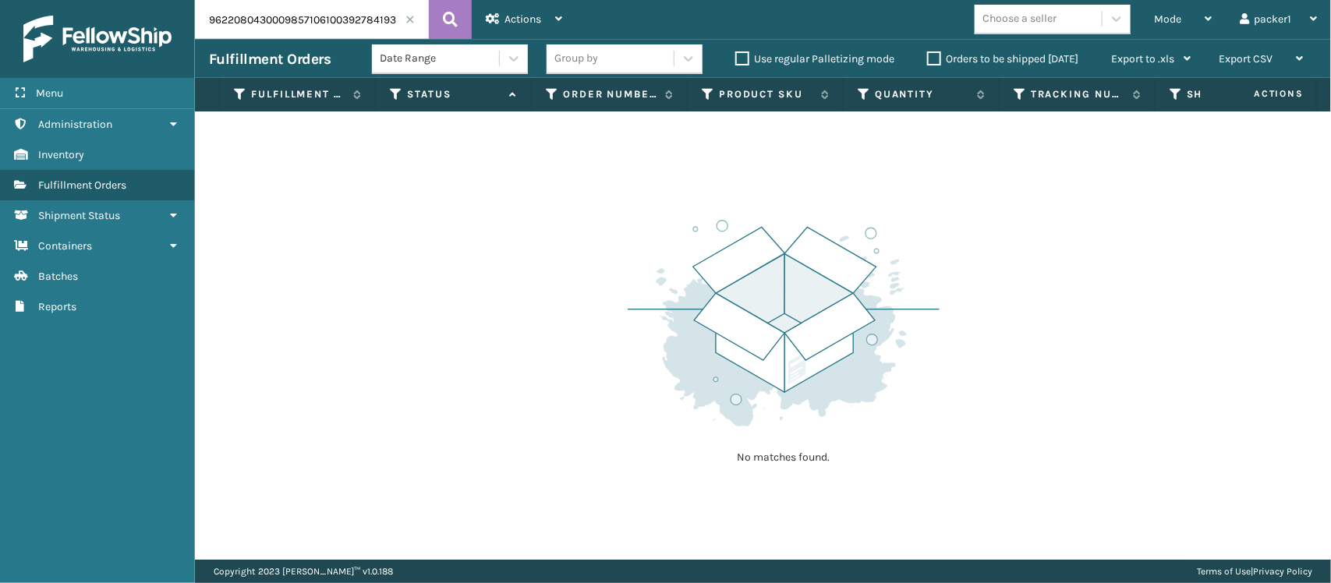
drag, startPoint x: 322, startPoint y: 21, endPoint x: 90, endPoint y: 32, distance: 231.8
click at [90, 0] on div "Menu Administration Inventory Fulfillment Orders Shipment Status Containers Bat…" at bounding box center [665, 0] width 1331 height 0
type input "392784193045"
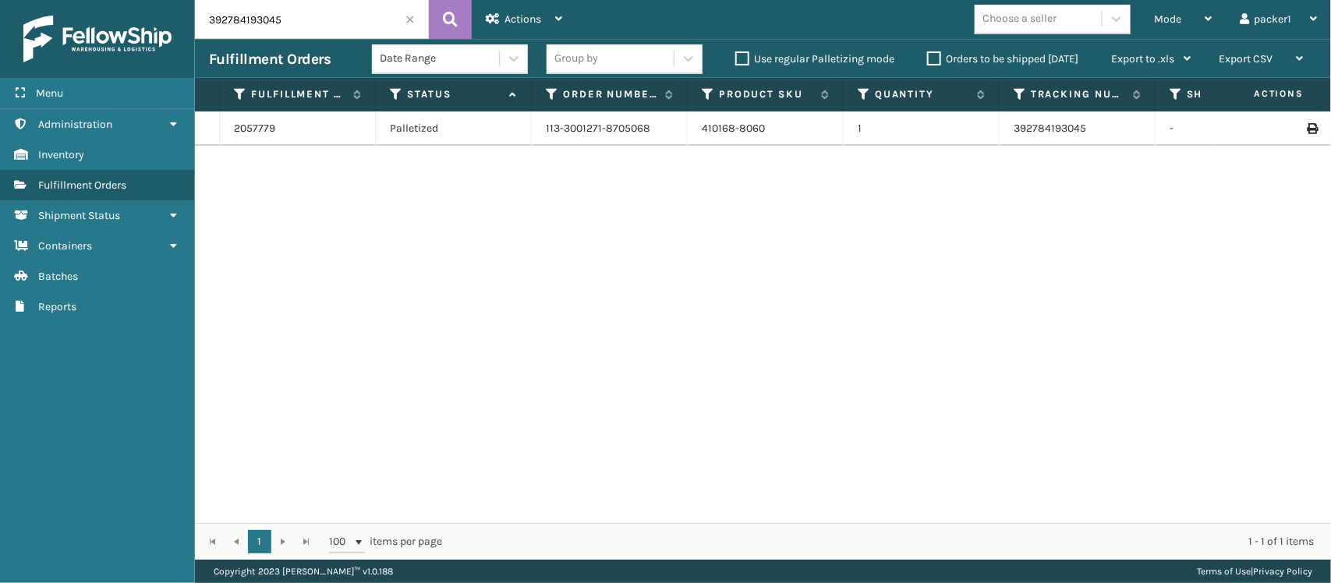
drag, startPoint x: 285, startPoint y: 16, endPoint x: 199, endPoint y: 16, distance: 85.8
click at [199, 16] on input "392784193045" at bounding box center [312, 19] width 234 height 39
click at [1207, 14] on icon at bounding box center [1207, 18] width 7 height 11
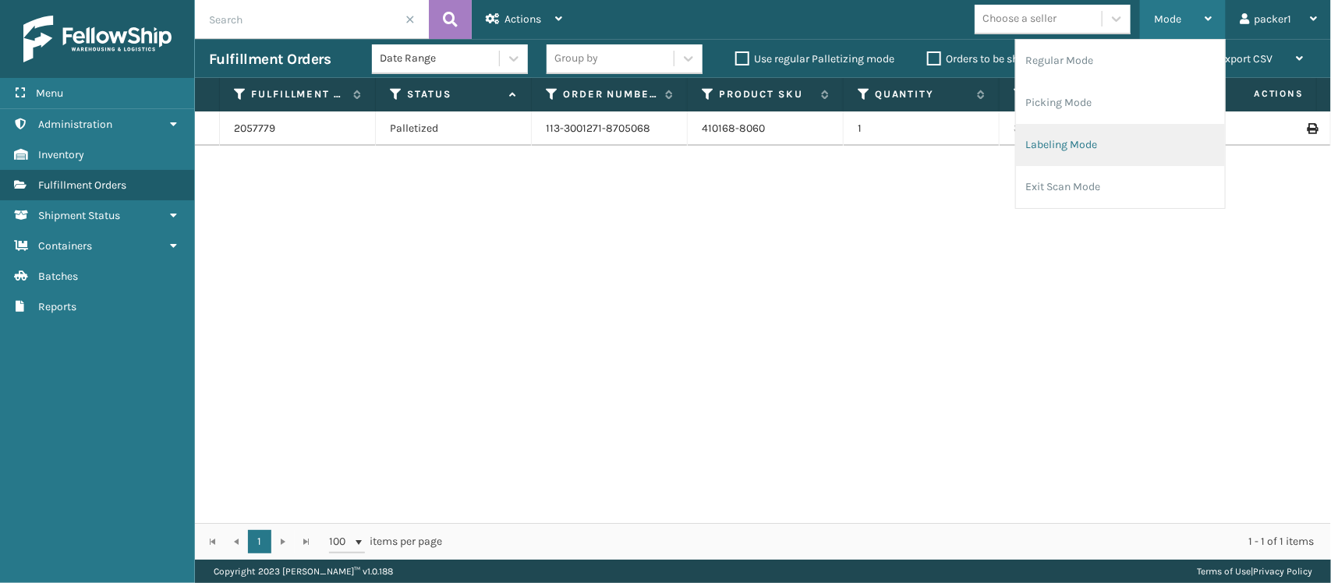
click at [1066, 154] on li "Labeling Mode" at bounding box center [1120, 145] width 209 height 42
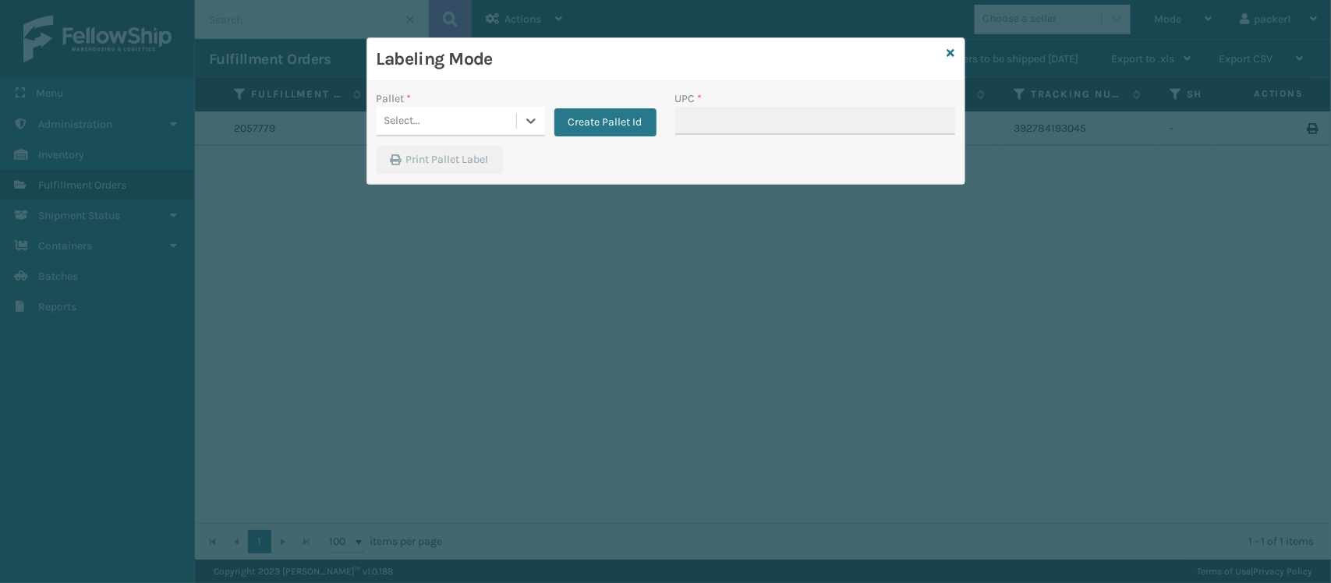
click at [453, 122] on div "Select..." at bounding box center [447, 121] width 140 height 26
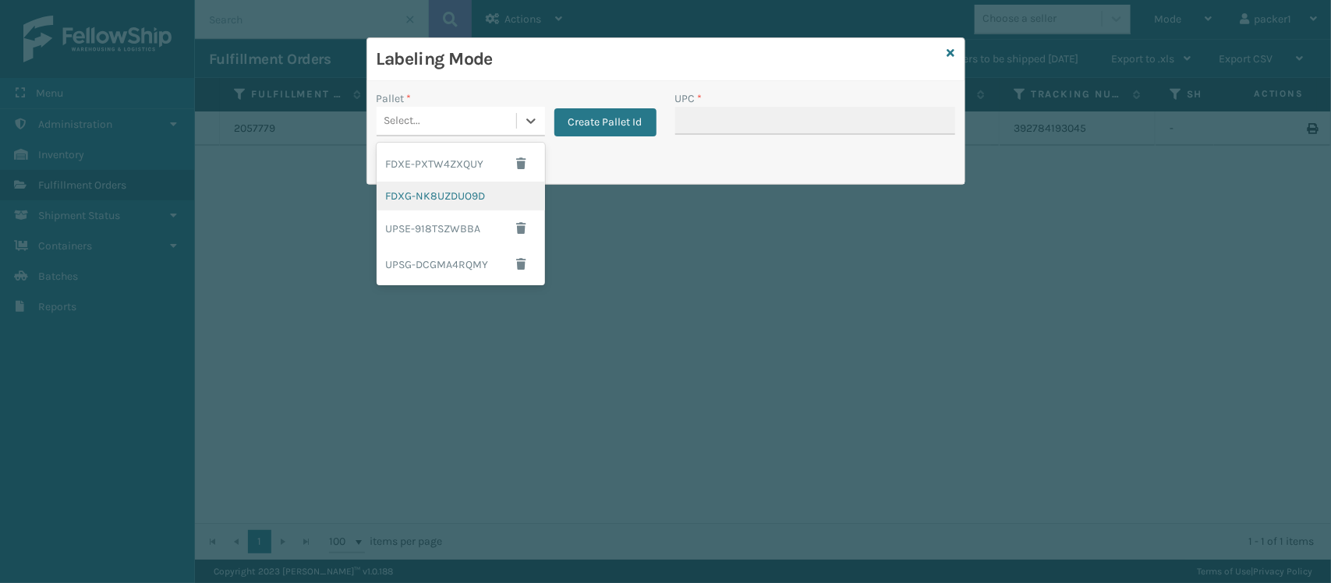
click at [447, 200] on div "FDXG-NK8UZDUO9D" at bounding box center [461, 196] width 168 height 29
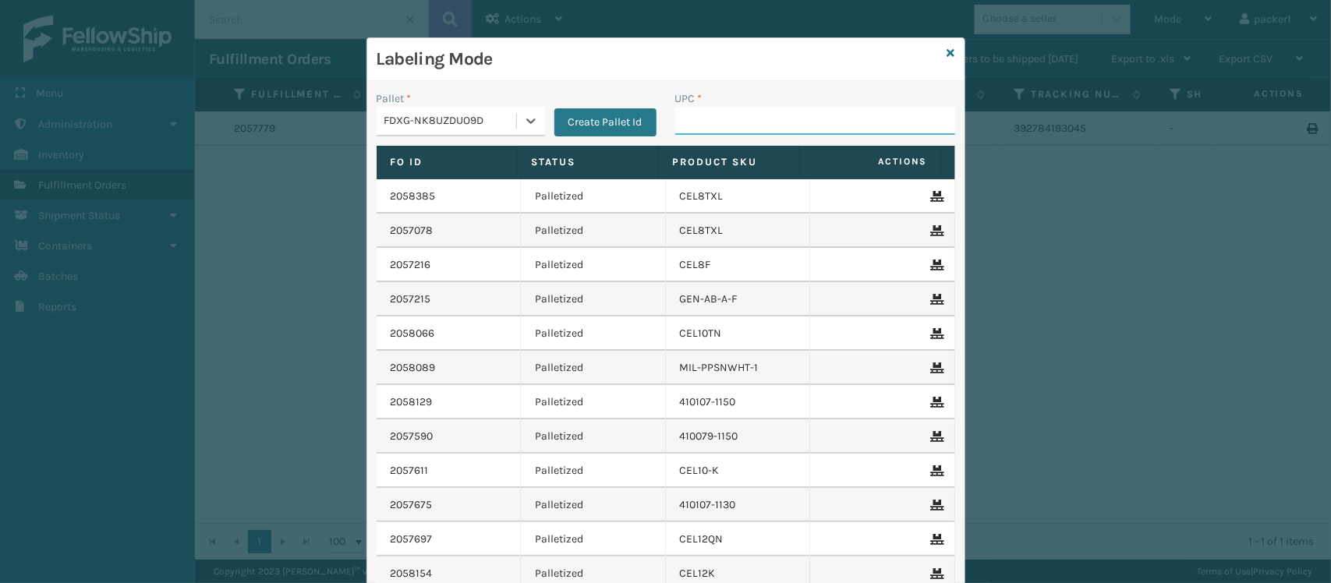
click at [712, 111] on input "UPC *" at bounding box center [815, 121] width 280 height 28
type input "410079-1150"
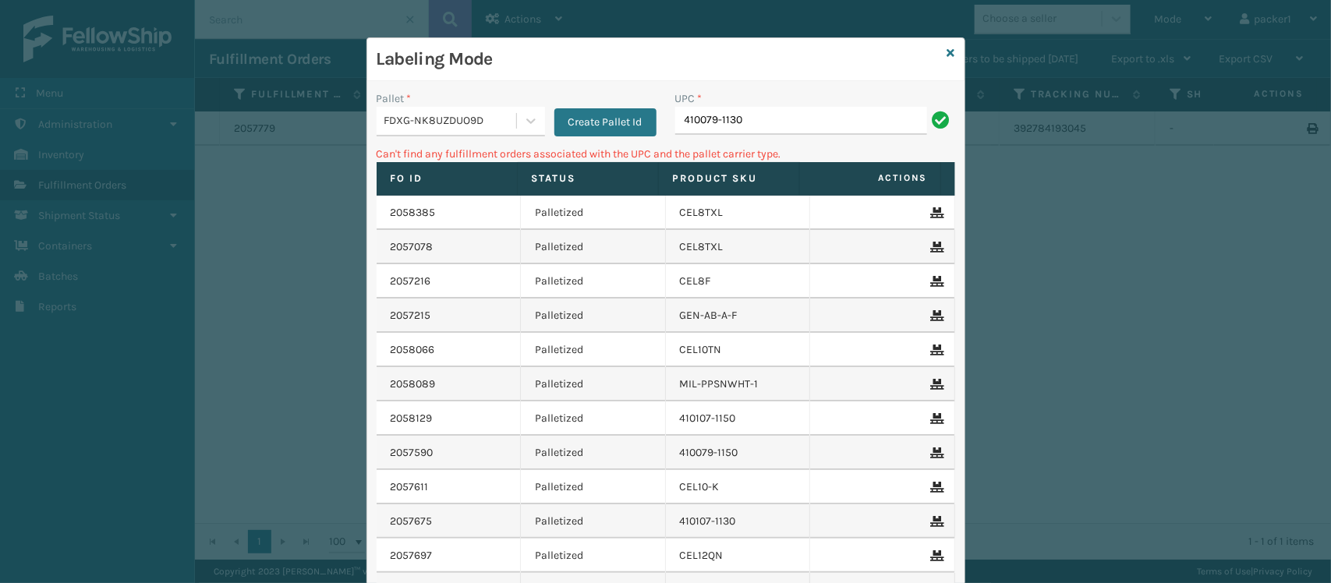
type input "410079-1130"
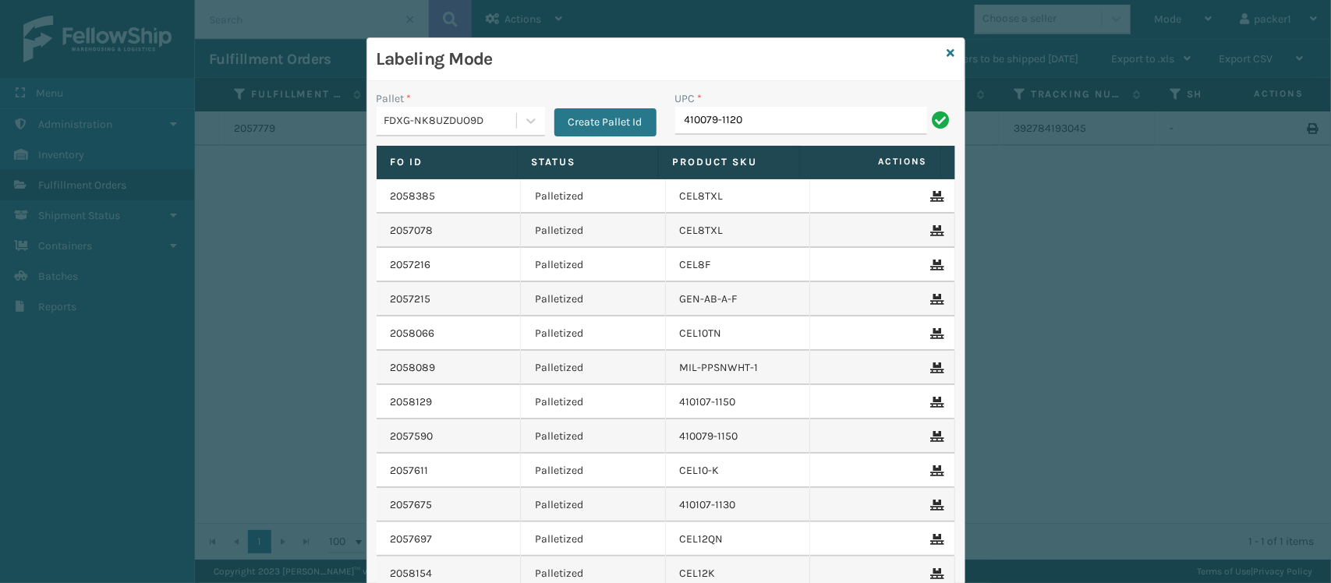
type input "410079-1120"
